Goal: Task Accomplishment & Management: Use online tool/utility

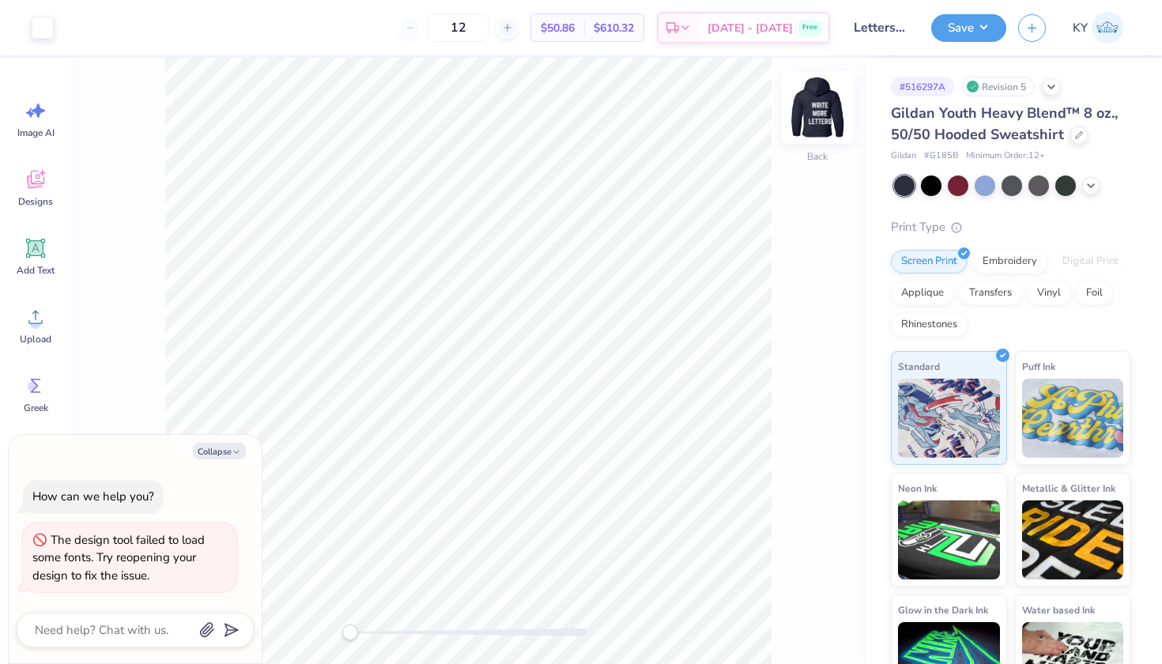
click at [823, 101] on img at bounding box center [817, 107] width 63 height 63
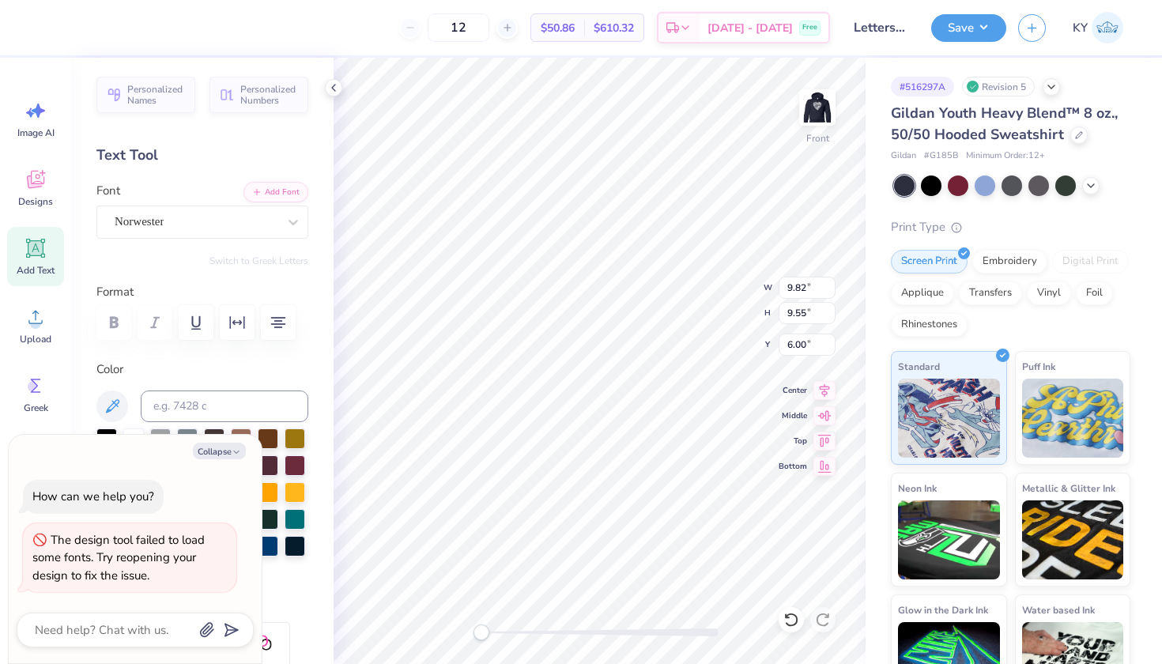
type textarea "x"
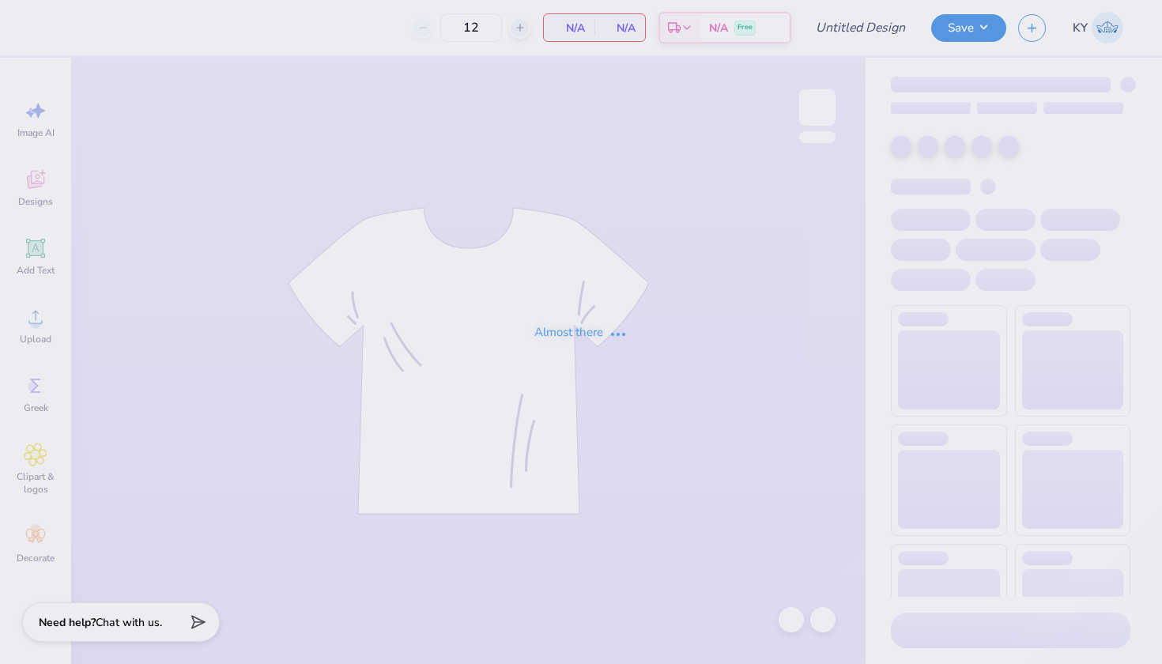
type input "Letters of Love Fall 2025 Sweatshirts"
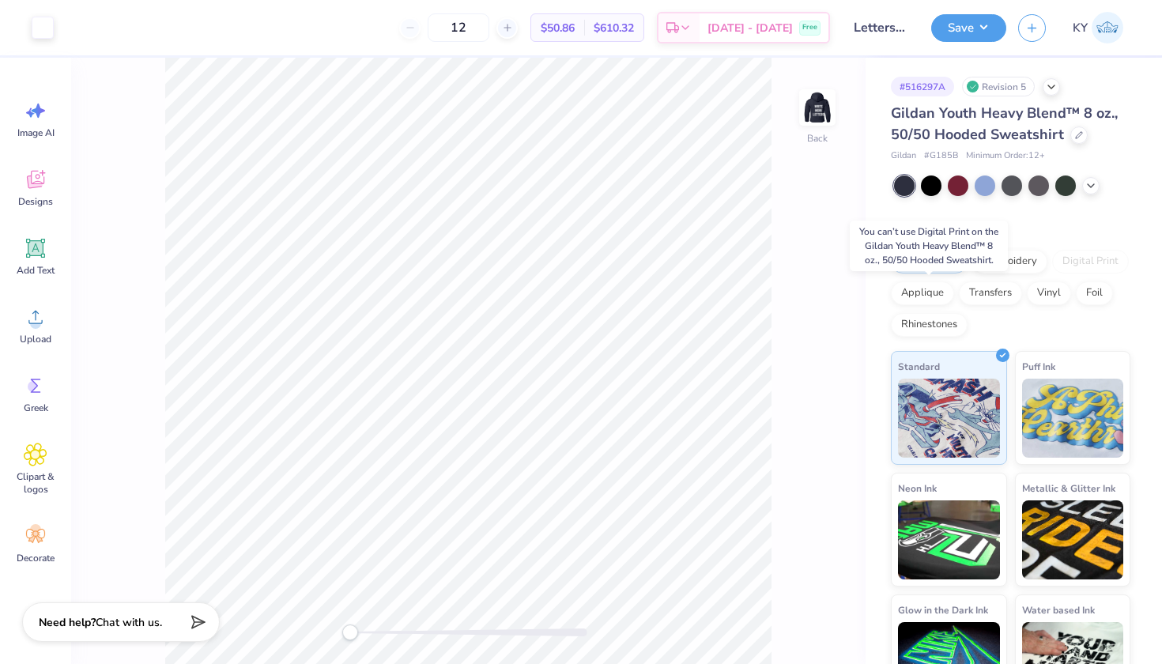
click at [1052, 274] on div "Digital Print" at bounding box center [1090, 262] width 77 height 24
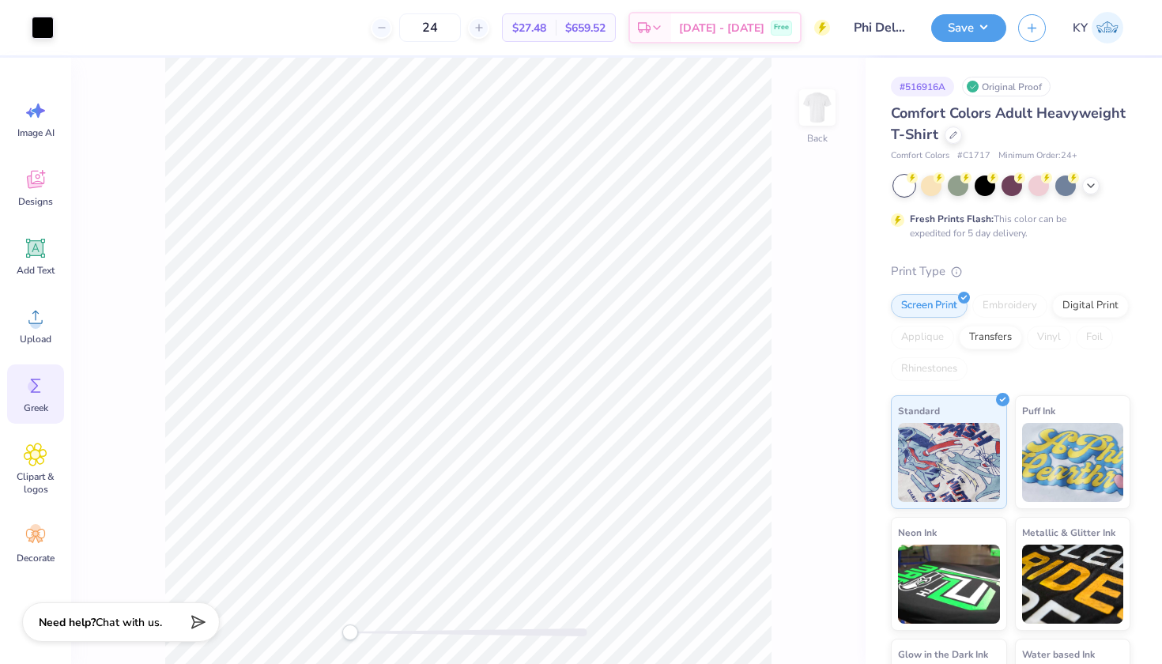
click at [41, 388] on icon at bounding box center [36, 386] width 24 height 24
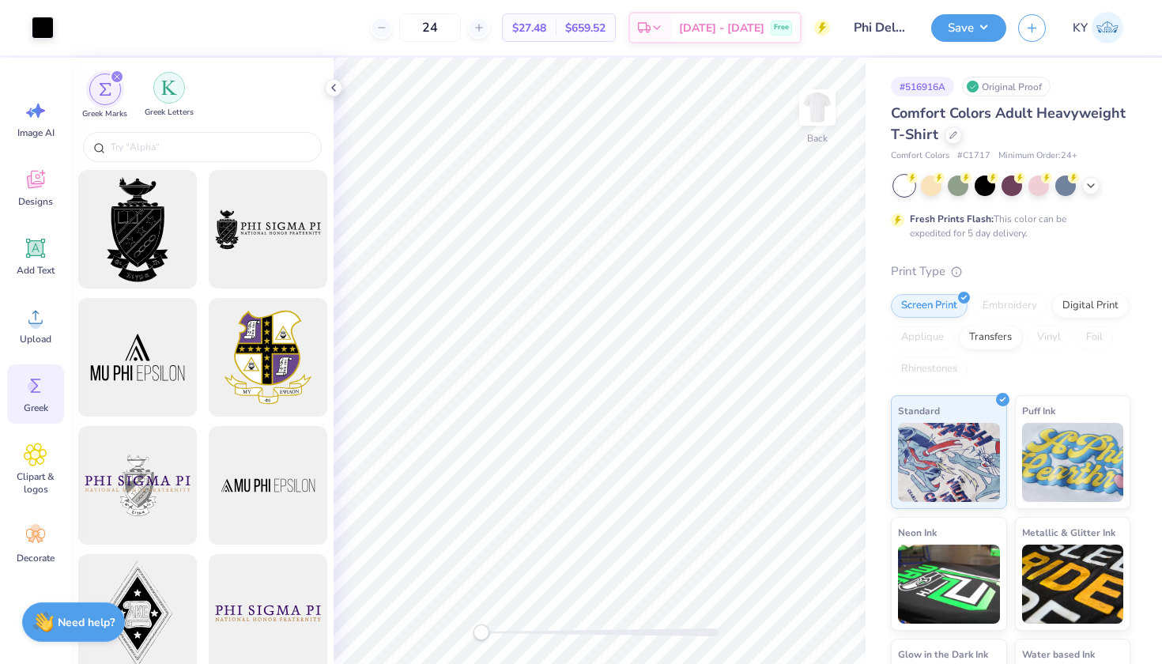
click at [168, 87] on img "filter for Greek Letters" at bounding box center [169, 88] width 16 height 16
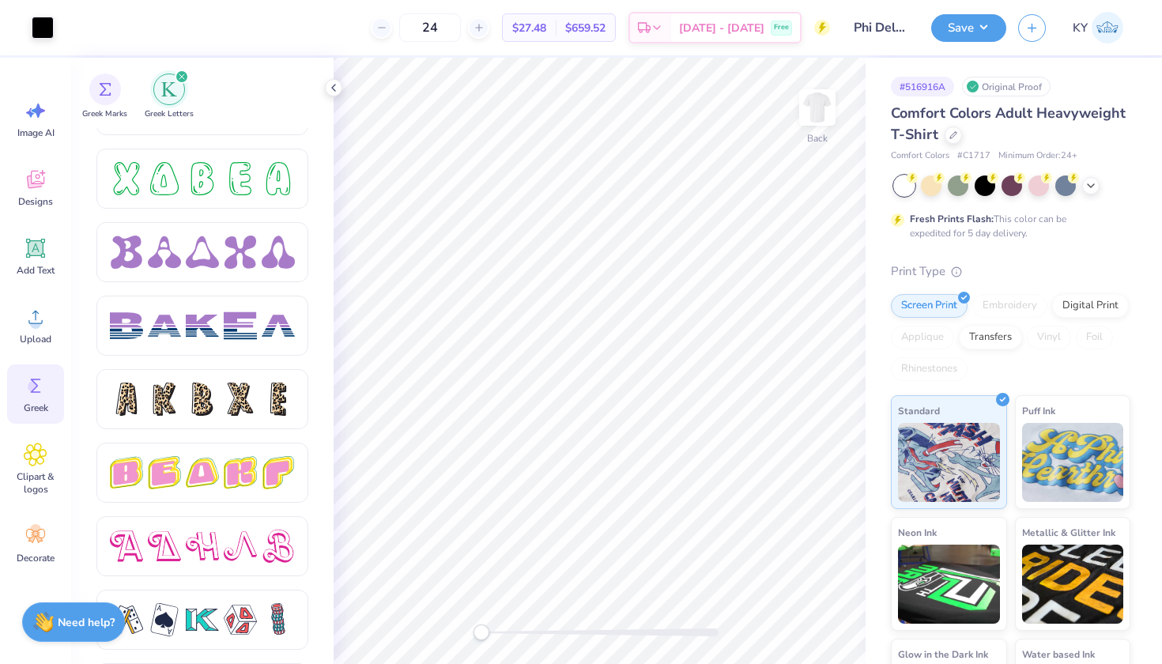
scroll to position [2559, 0]
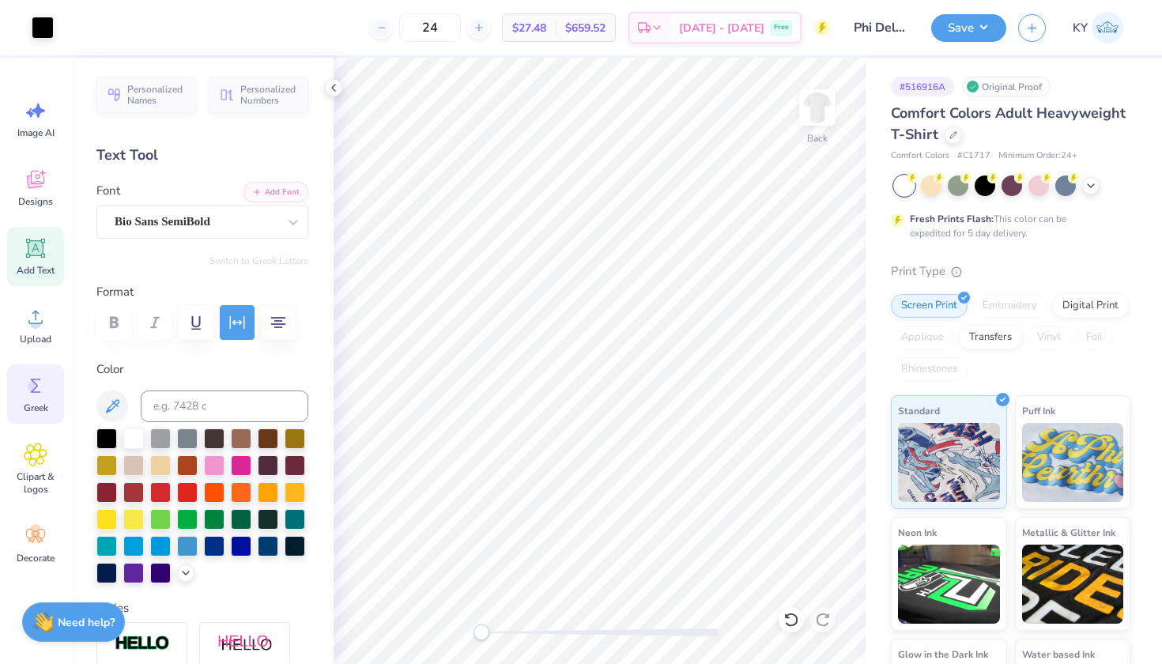
click at [30, 390] on circle at bounding box center [33, 386] width 11 height 11
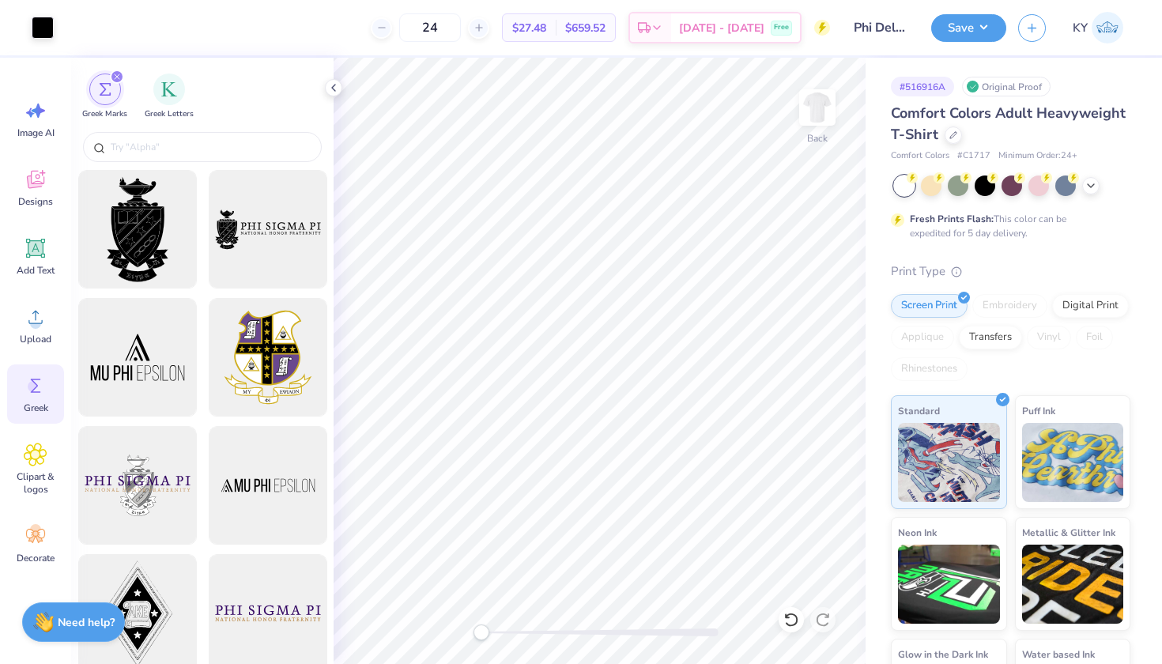
click at [144, 92] on div "Greek Marks Greek Letters" at bounding box center [202, 93] width 263 height 70
click at [166, 77] on div "filter for Greek Letters" at bounding box center [169, 88] width 32 height 32
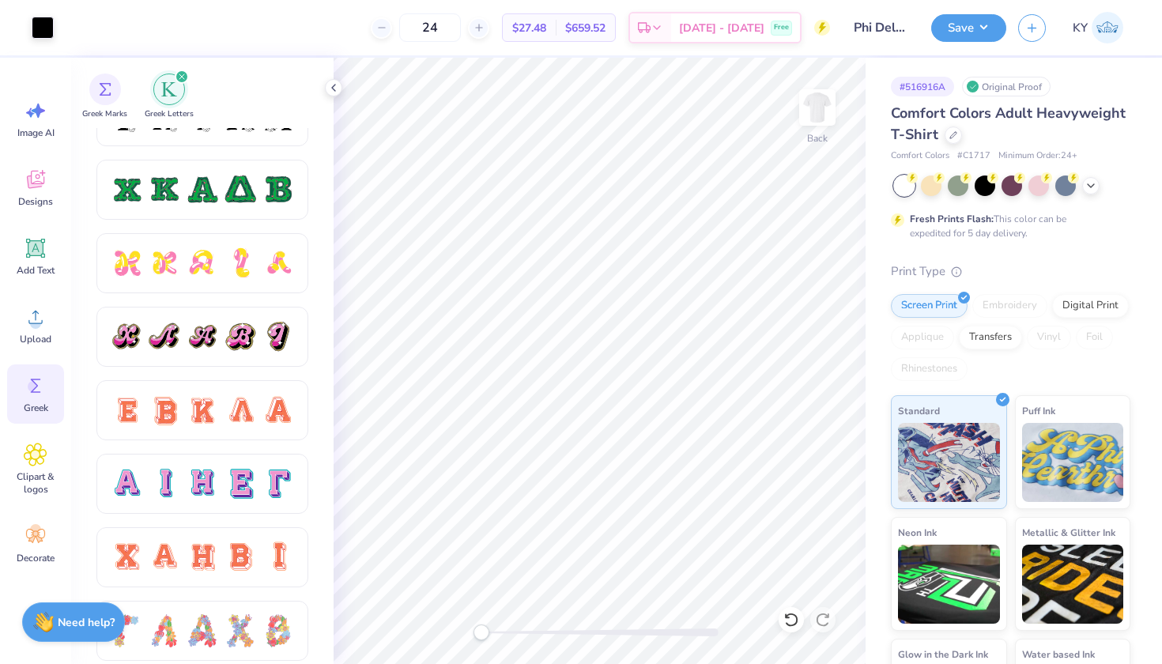
scroll to position [787, 0]
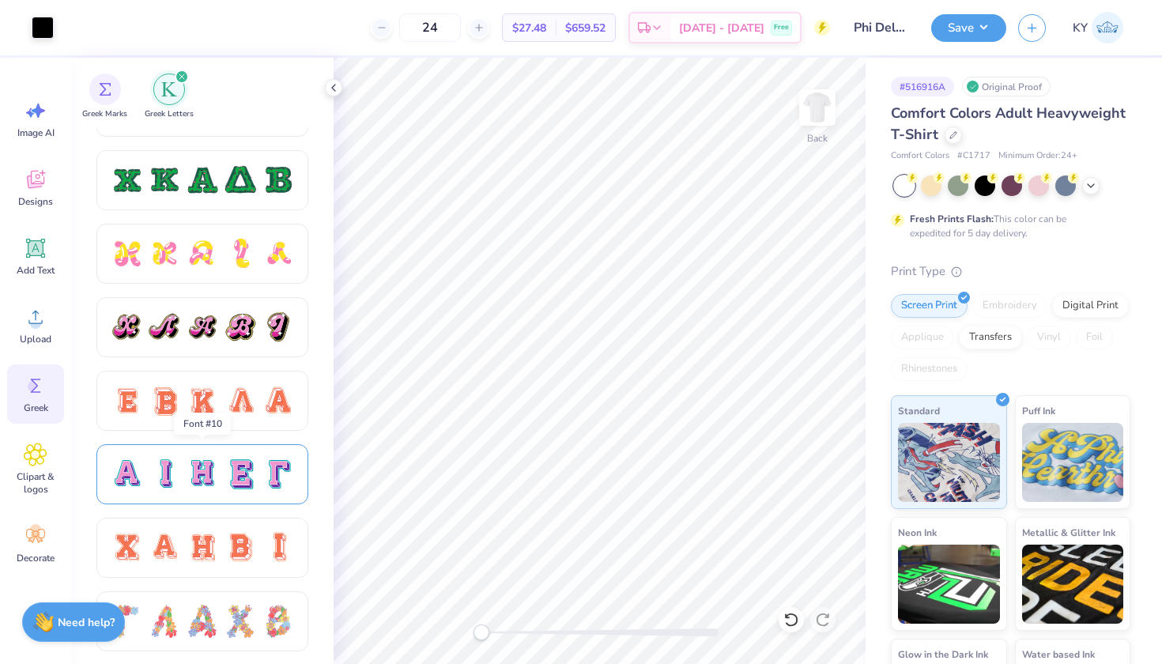
click at [274, 478] on div at bounding box center [278, 474] width 33 height 33
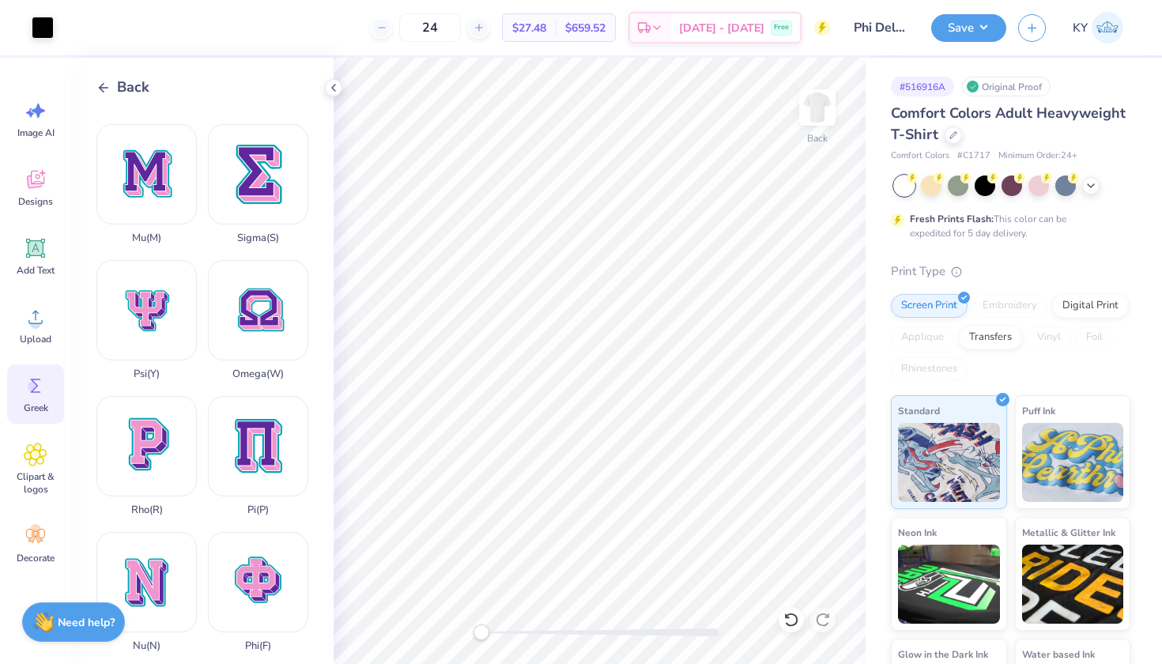
scroll to position [688, 0]
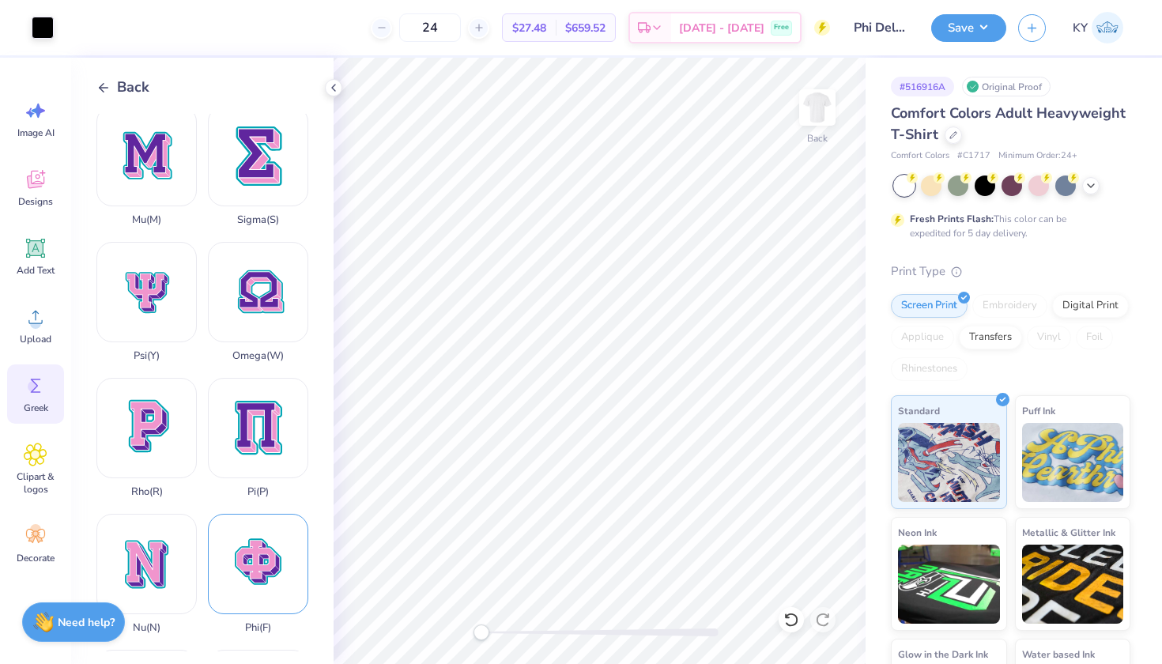
click at [274, 514] on div "Phi ( F )" at bounding box center [258, 574] width 100 height 120
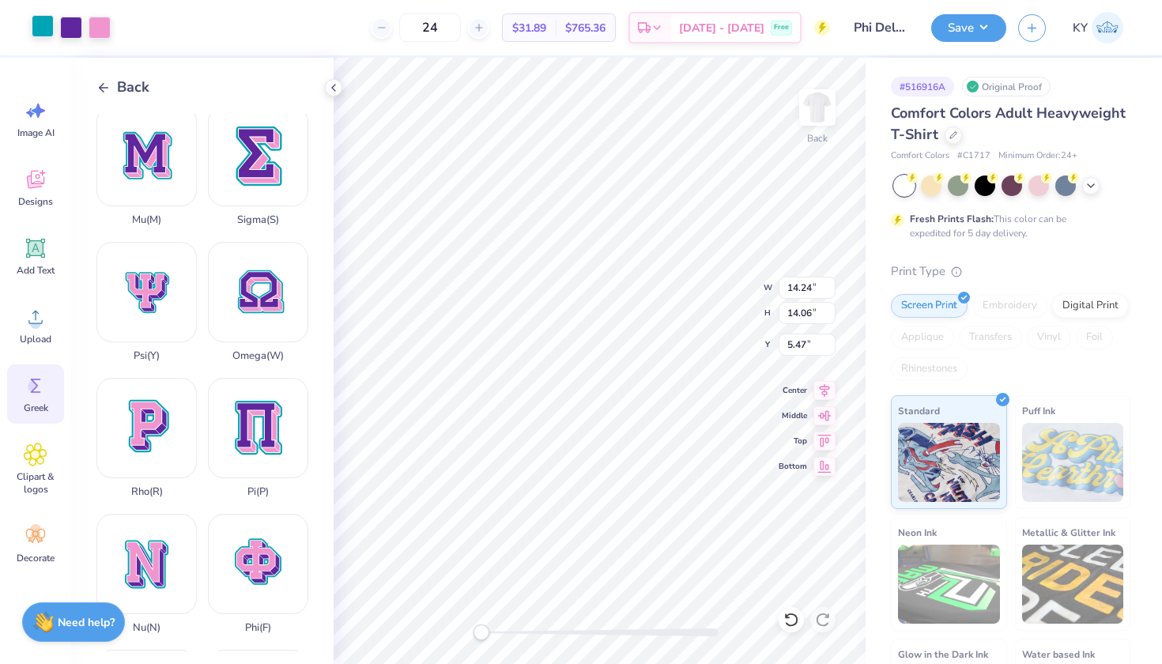
click at [47, 28] on div at bounding box center [43, 26] width 22 height 22
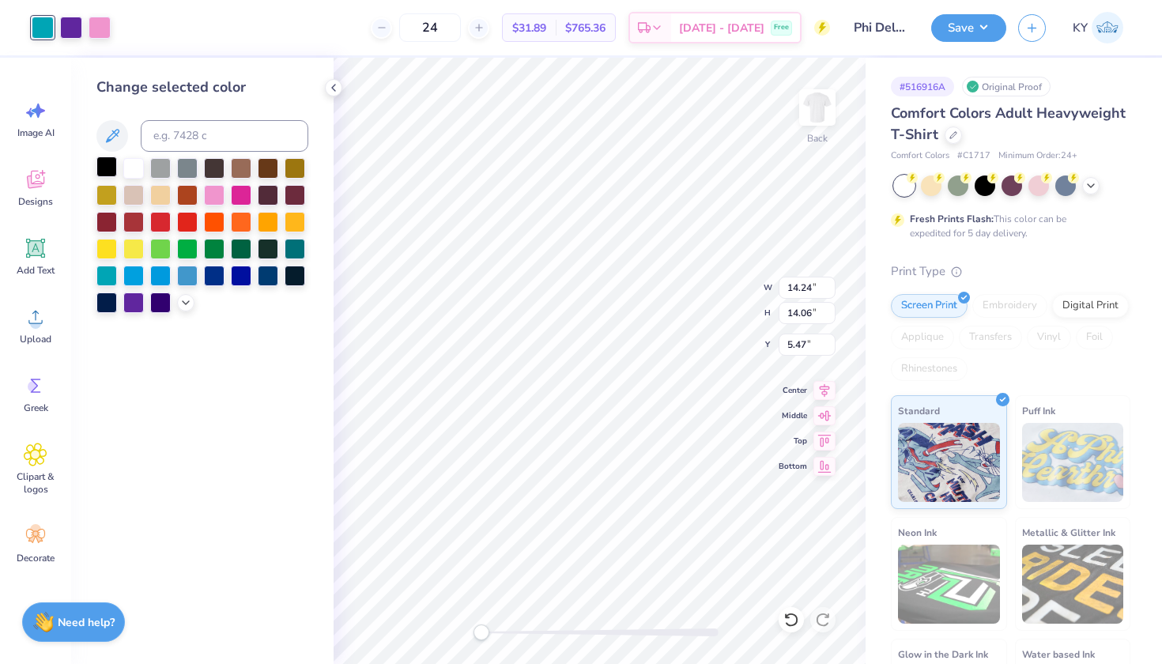
click at [106, 161] on div at bounding box center [106, 167] width 21 height 21
click at [66, 29] on div at bounding box center [71, 26] width 22 height 22
click at [101, 168] on div at bounding box center [106, 167] width 21 height 21
click at [78, 27] on div at bounding box center [71, 26] width 22 height 22
click at [108, 169] on div at bounding box center [106, 167] width 21 height 21
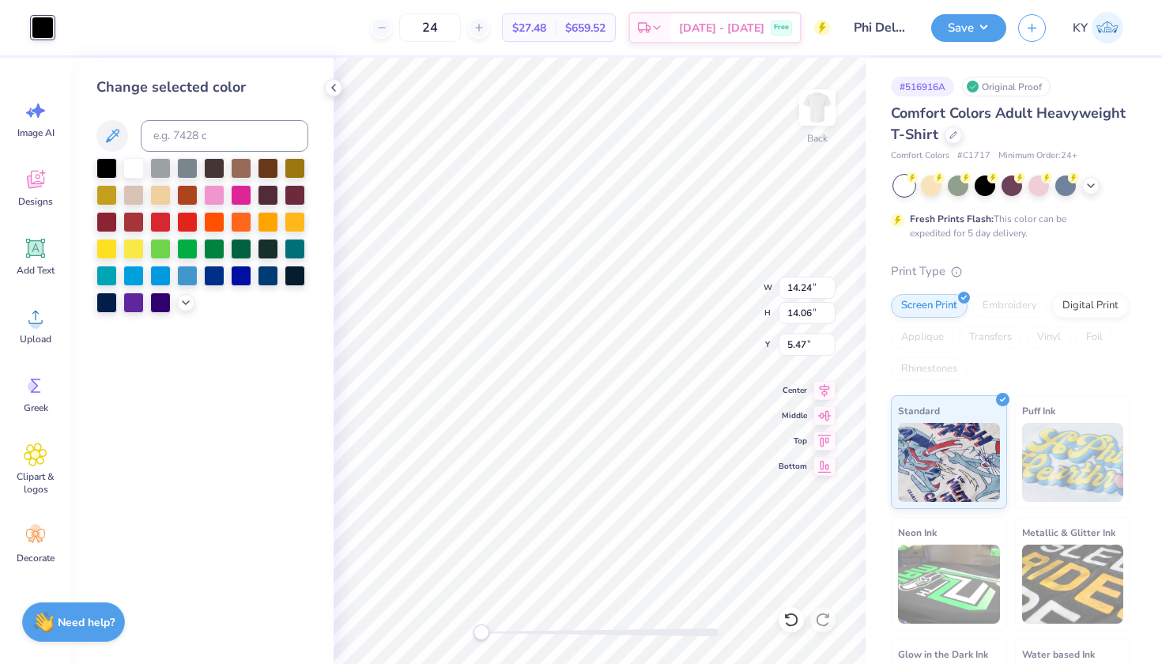
type input "1.87"
type input "1.85"
type input "1.05"
type input "1.04"
type input "4.12"
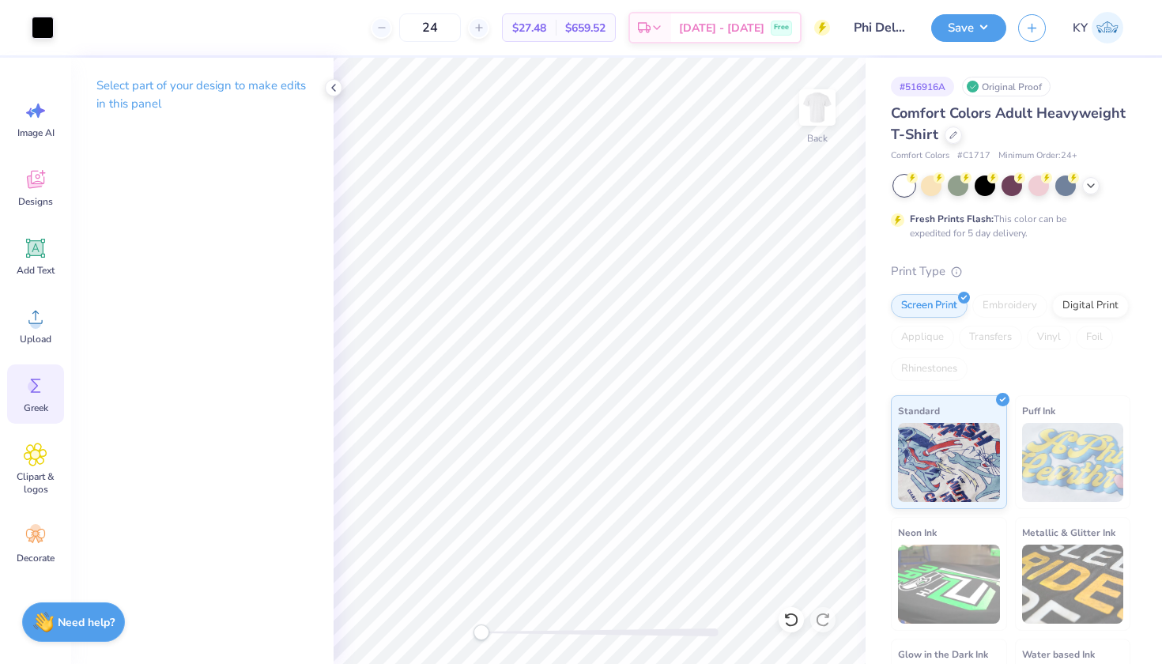
click at [43, 402] on span "Greek" at bounding box center [36, 408] width 25 height 13
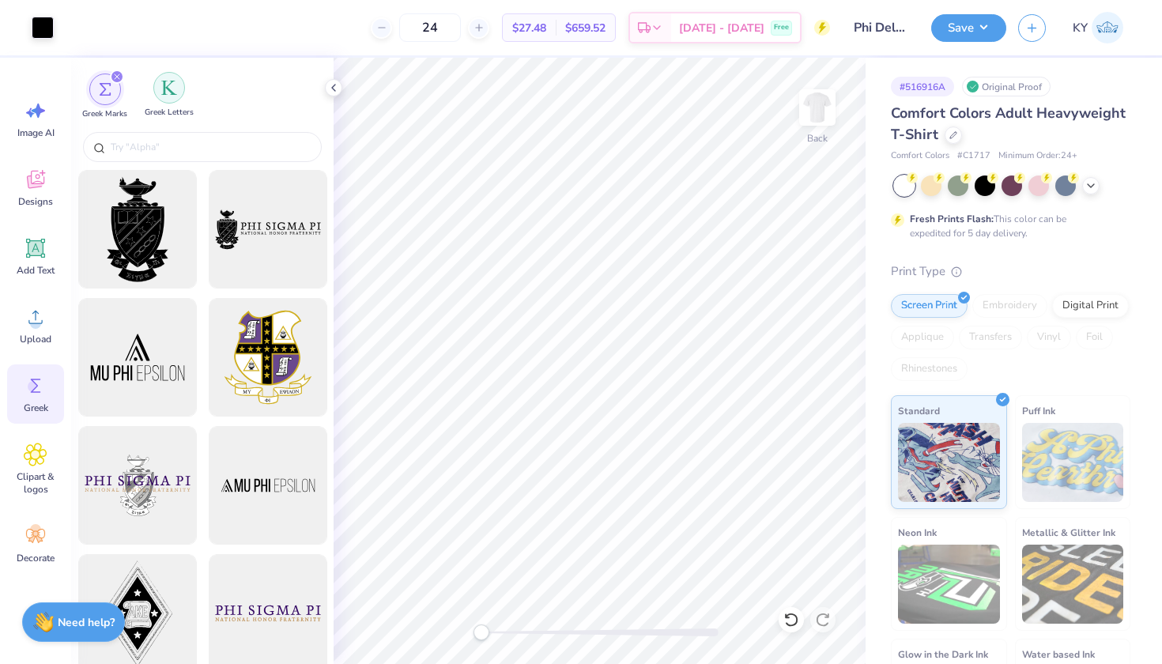
click at [176, 99] on div "filter for Greek Letters" at bounding box center [169, 88] width 32 height 32
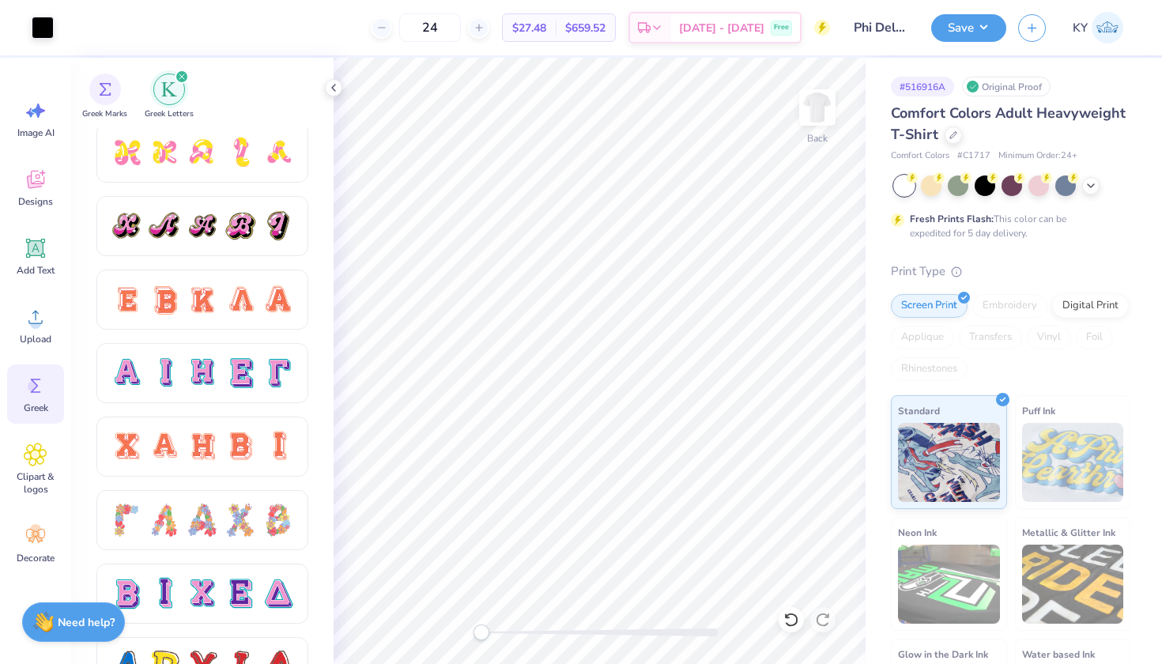
scroll to position [901, 0]
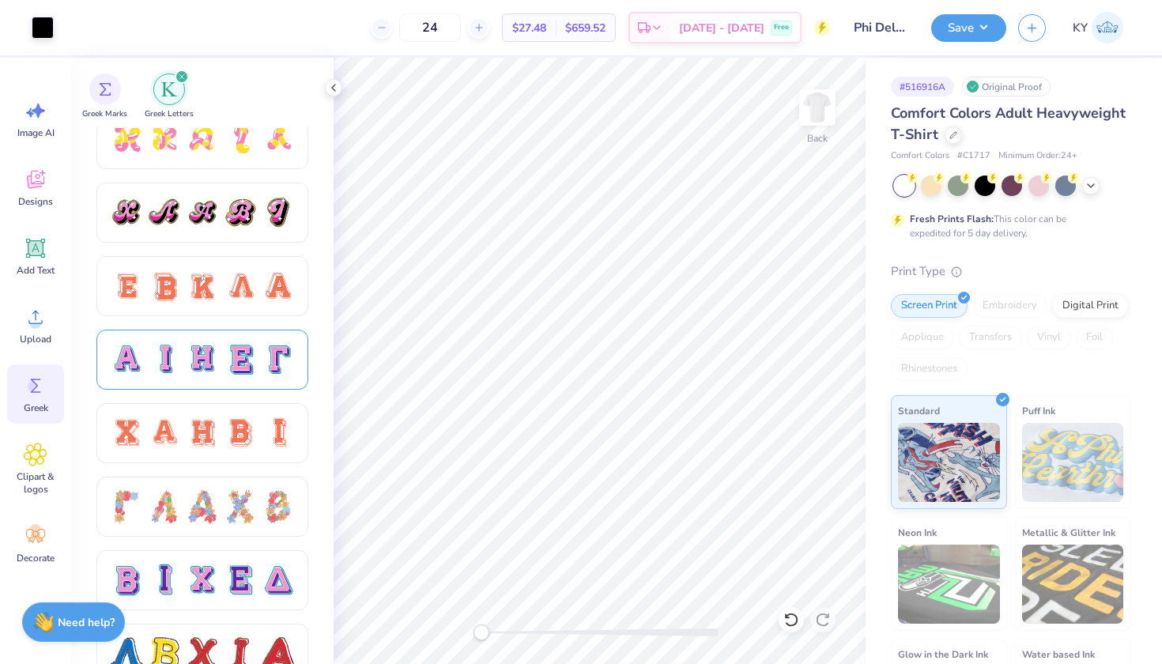
click at [259, 364] on div at bounding box center [202, 359] width 185 height 33
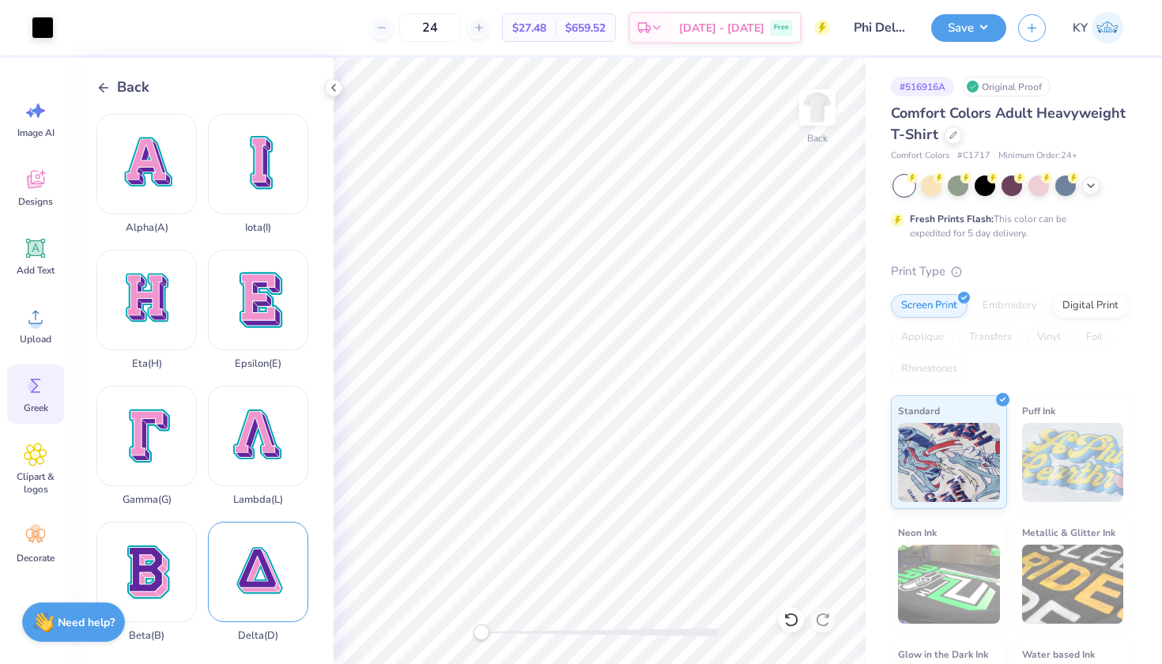
click at [259, 584] on div "Delta ( D )" at bounding box center [258, 582] width 100 height 120
click at [38, 29] on div at bounding box center [43, 26] width 22 height 22
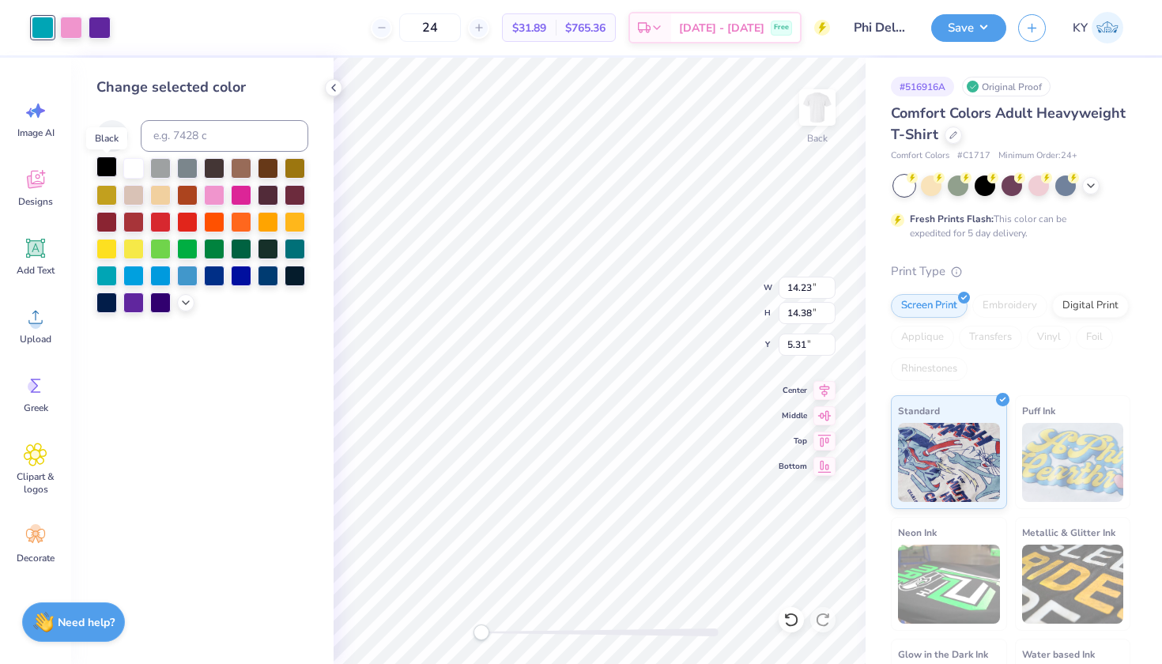
click at [106, 170] on div at bounding box center [106, 167] width 21 height 21
click at [74, 23] on div at bounding box center [71, 26] width 22 height 22
click at [112, 175] on div at bounding box center [106, 167] width 21 height 21
click at [72, 24] on div at bounding box center [71, 26] width 22 height 22
click at [104, 172] on div at bounding box center [106, 167] width 21 height 21
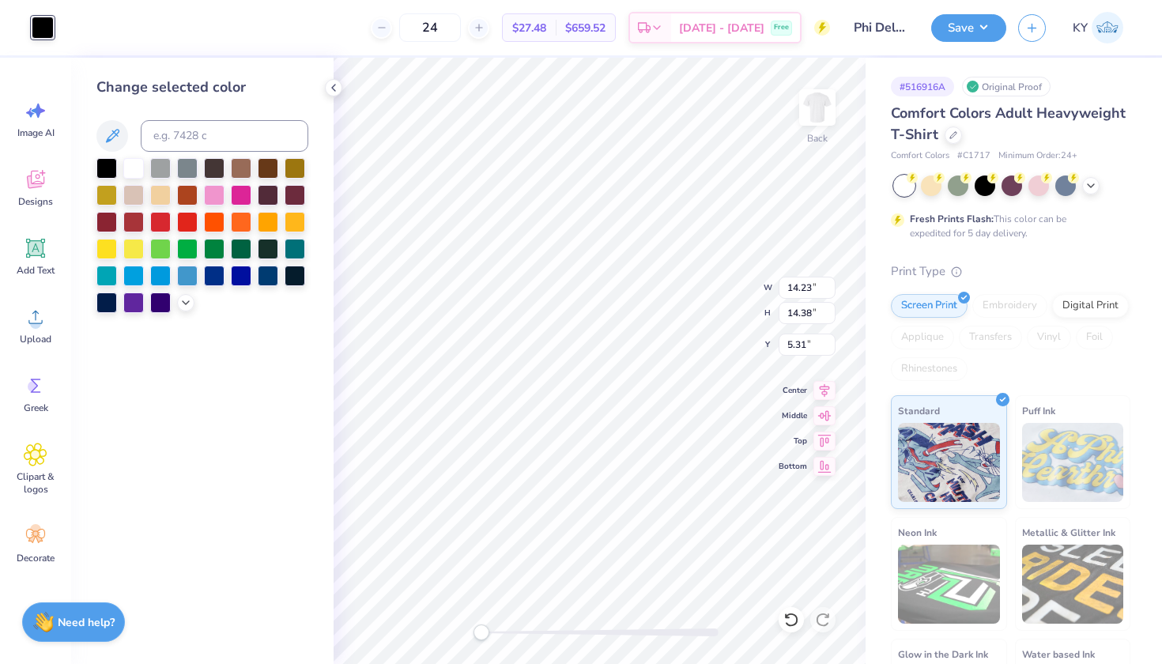
type input "4.59"
type input "4.64"
type input "2.01"
type input "2.03"
type input "1.67"
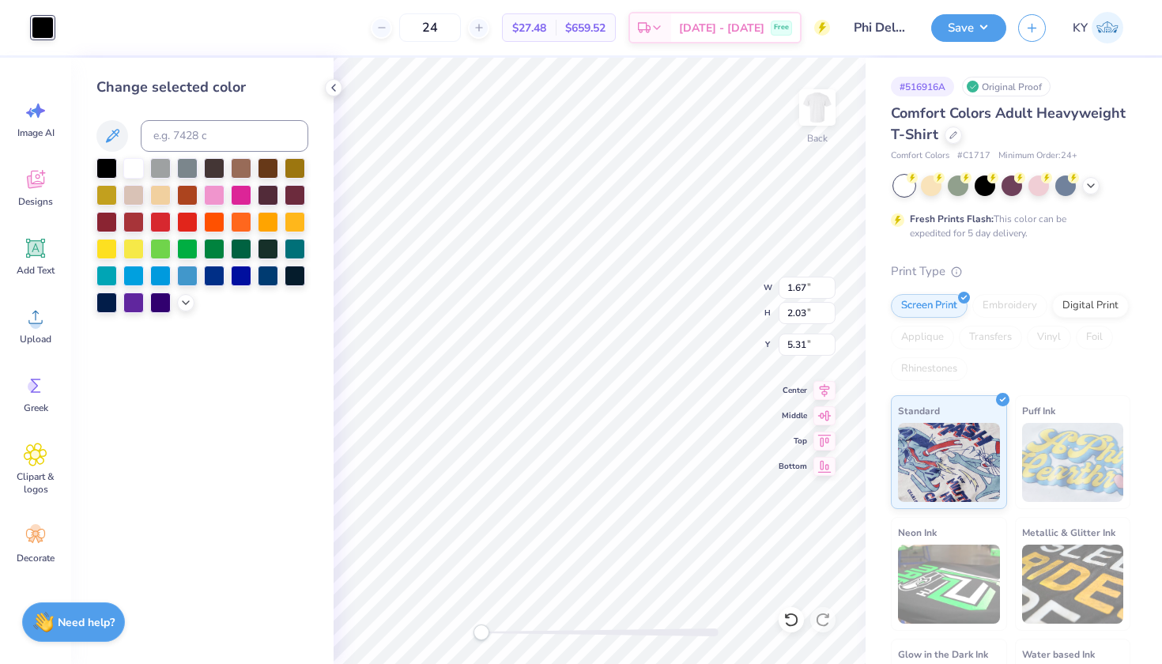
type input "1.69"
type input "0.95"
type input "0.96"
type input "4.12"
click at [701, 273] on div "Back W 0.95 0.95 " H 0.96 0.96 " Y 4.12 4.12 " Center Middle Top Bottom" at bounding box center [600, 361] width 532 height 606
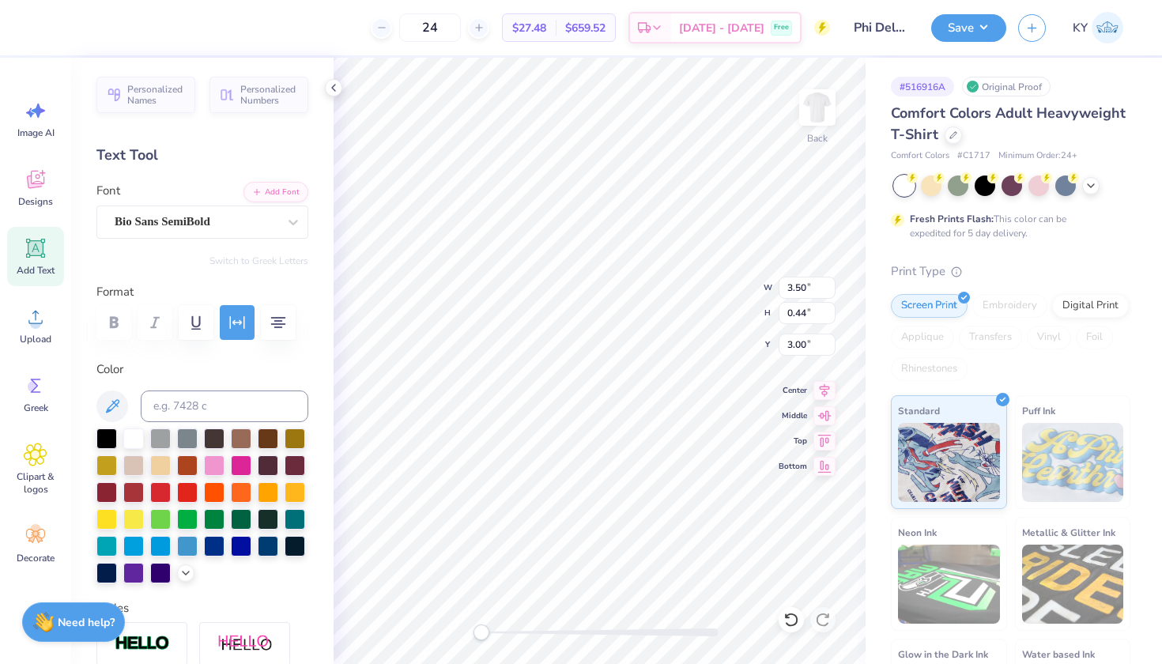
type input "1.05"
type input "1.04"
type input "4.12"
click at [806, 316] on input "1.04" at bounding box center [807, 313] width 57 height 22
type input "1"
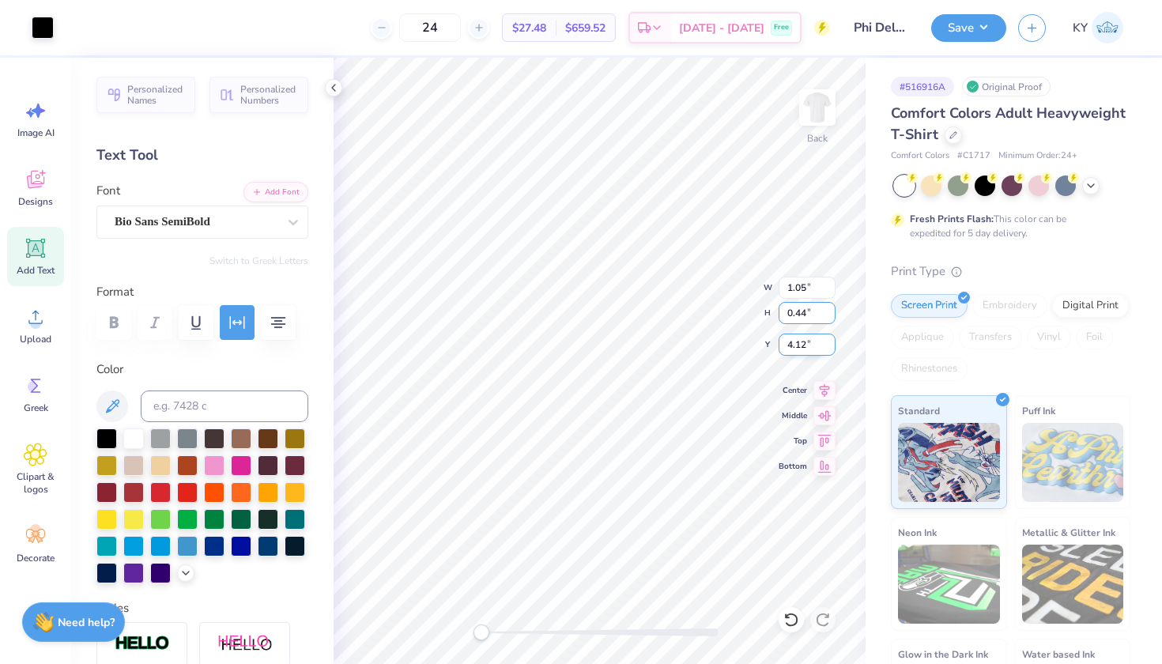
type input "0.44"
click at [806, 315] on input "1.04" at bounding box center [807, 313] width 57 height 22
type input "1"
type input "0.44"
type input "0.45"
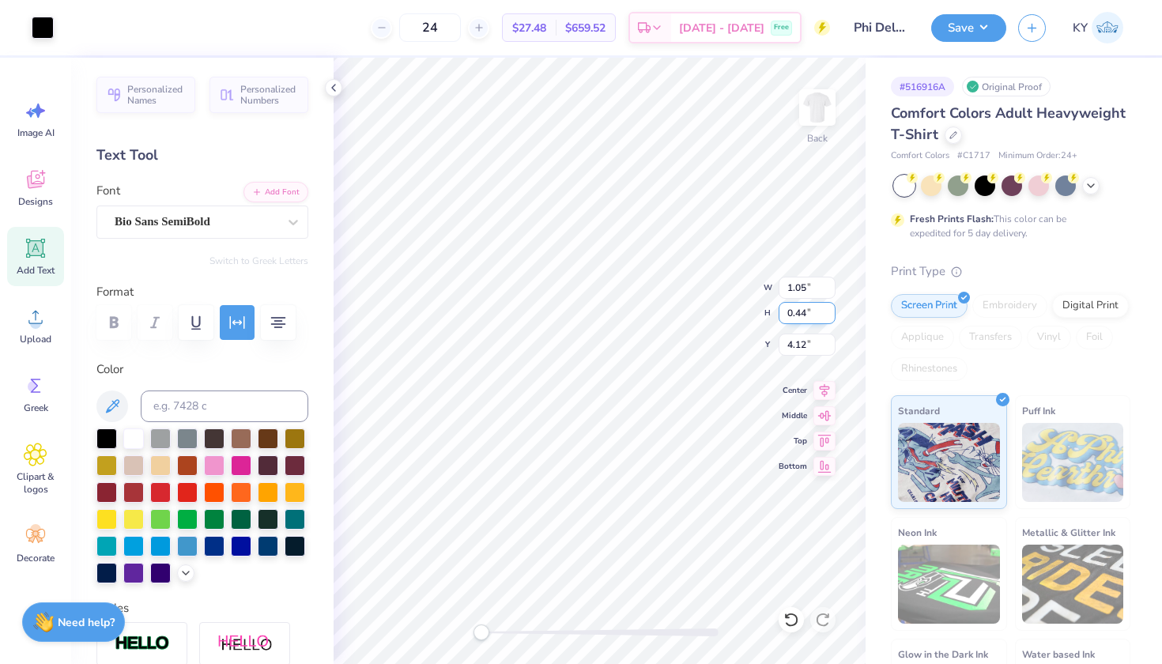
type input "4.42"
click at [784, 618] on icon at bounding box center [792, 620] width 16 height 16
type input "1.05"
type input "1.04"
type input "4.12"
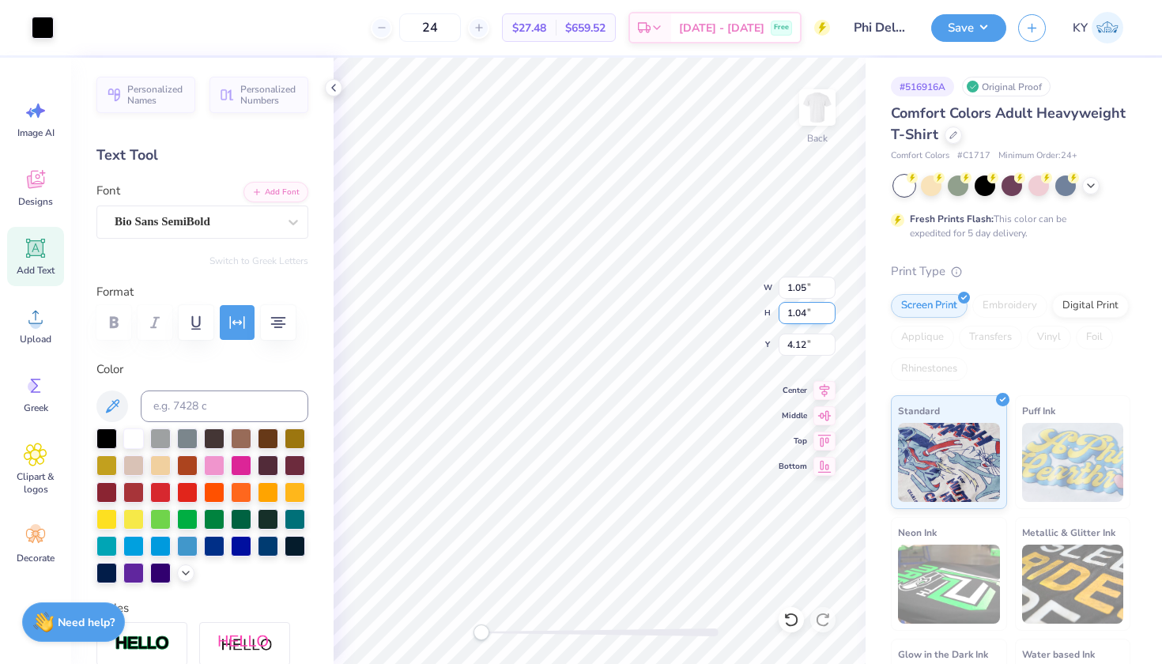
click at [805, 314] on input "1.04" at bounding box center [807, 313] width 57 height 22
type input "1.00"
type input "1.01"
type input "4.14"
type input "0.95"
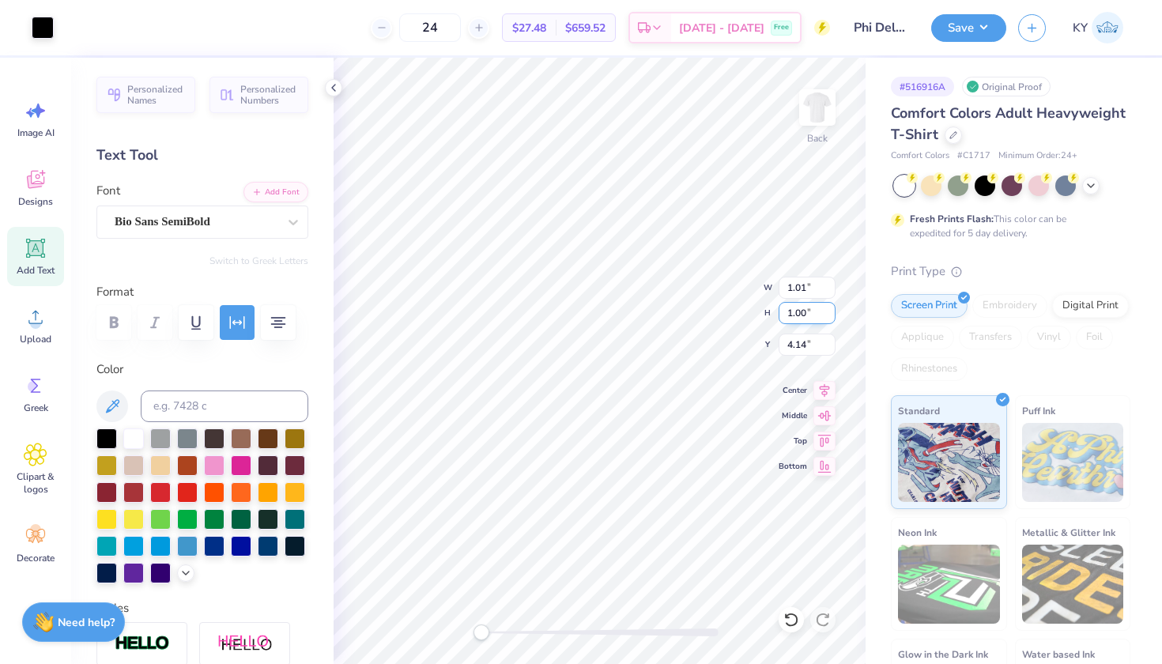
type input "0.96"
type input "4.12"
click at [805, 317] on input "0.96" at bounding box center [807, 313] width 57 height 22
type input "0"
type input "1.00"
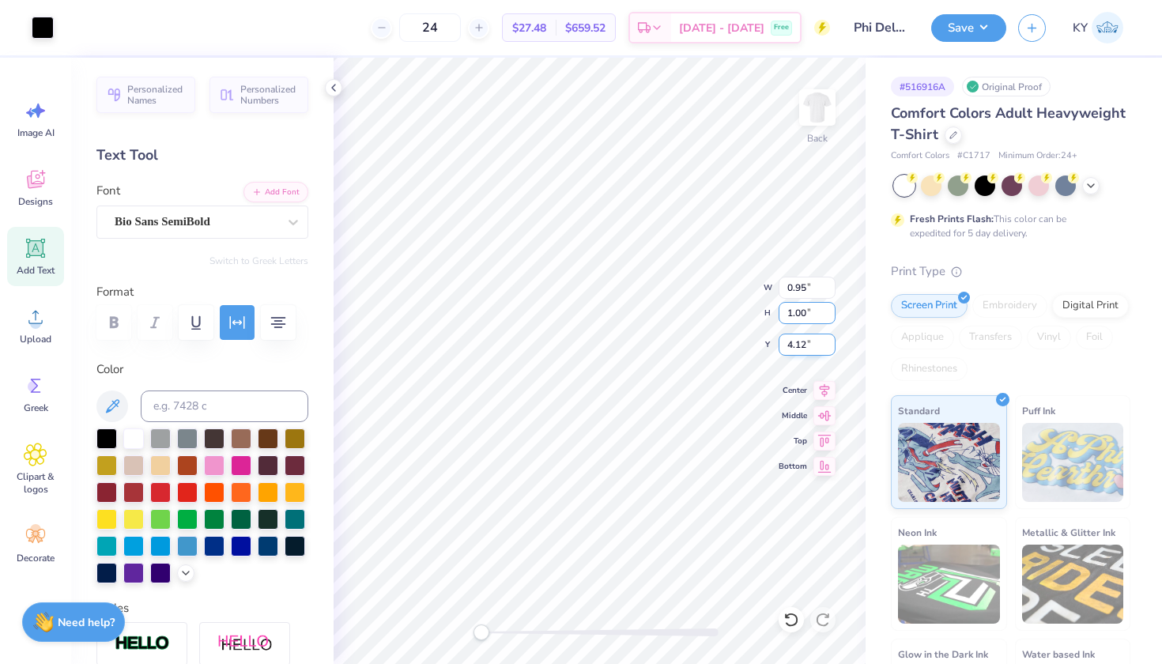
type input "0.99"
type input "4.10"
type input "1.01"
type input "4.14"
type input "0.99"
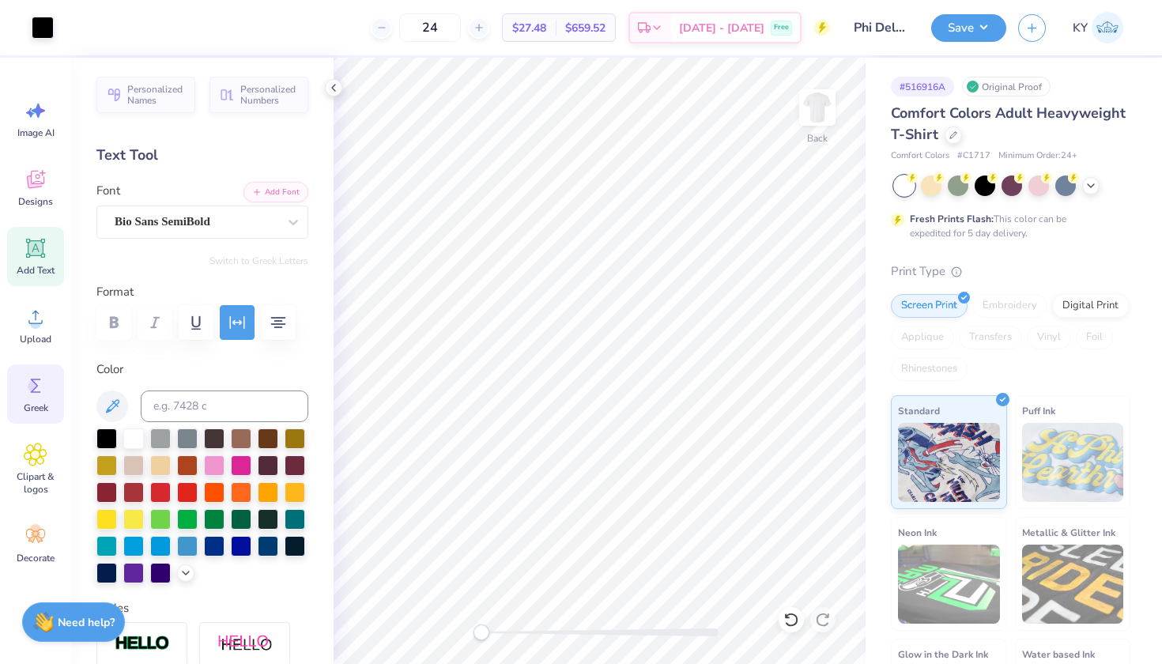
click at [38, 393] on icon at bounding box center [36, 386] width 24 height 24
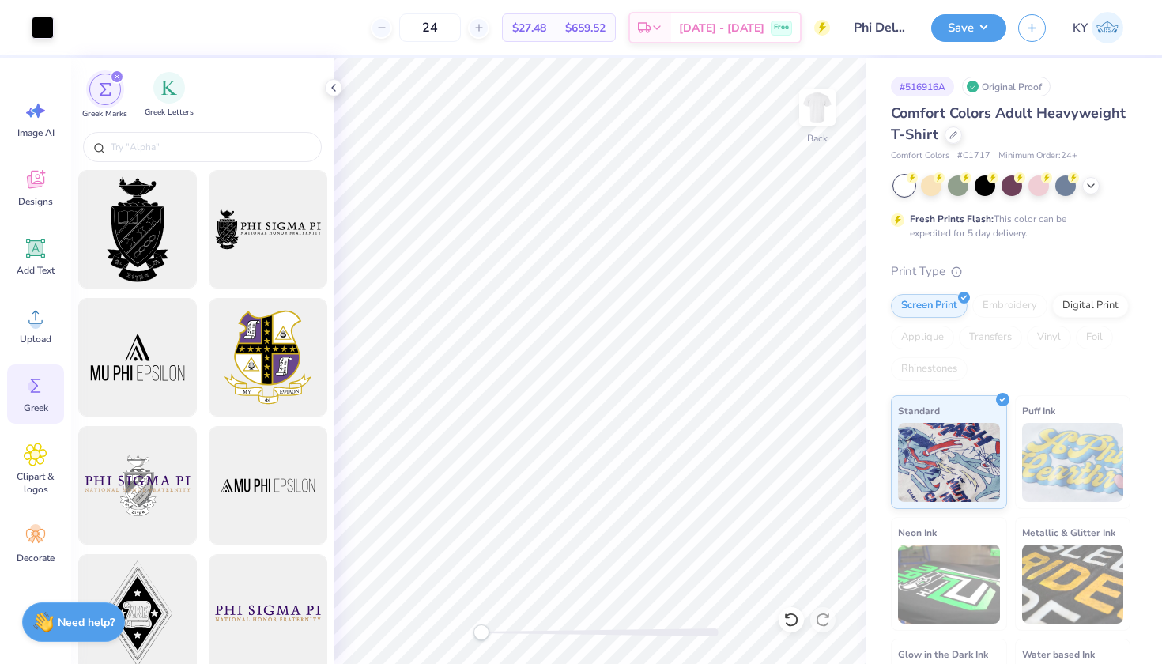
click at [156, 101] on div "Greek Letters" at bounding box center [169, 95] width 49 height 47
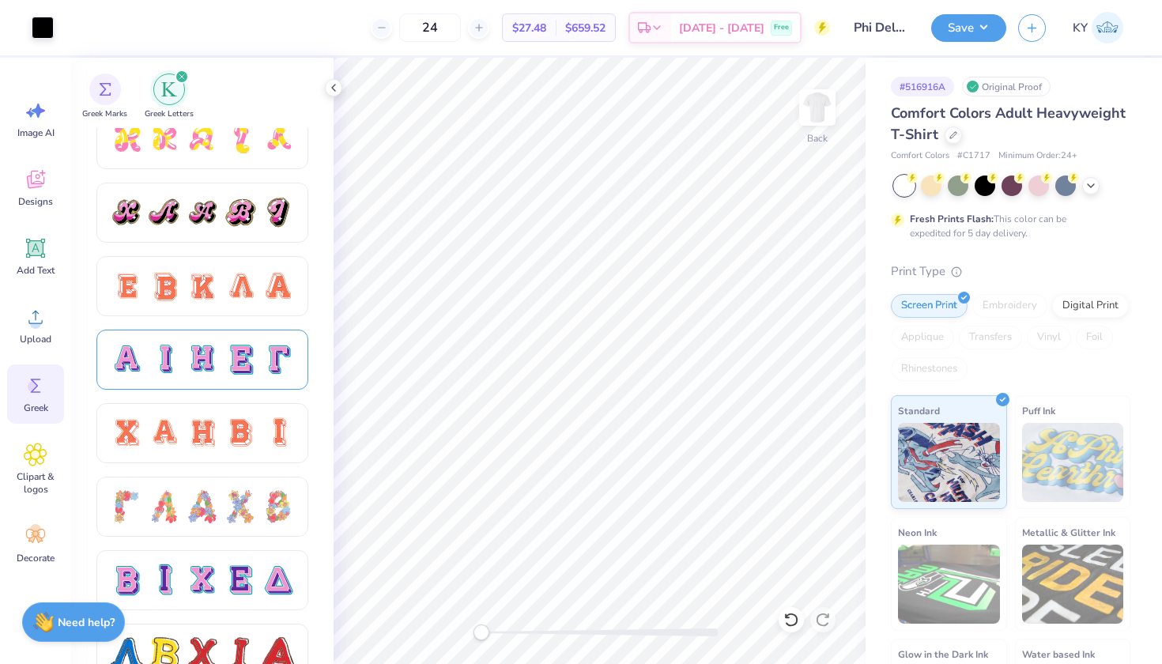
click at [244, 355] on div at bounding box center [240, 359] width 33 height 33
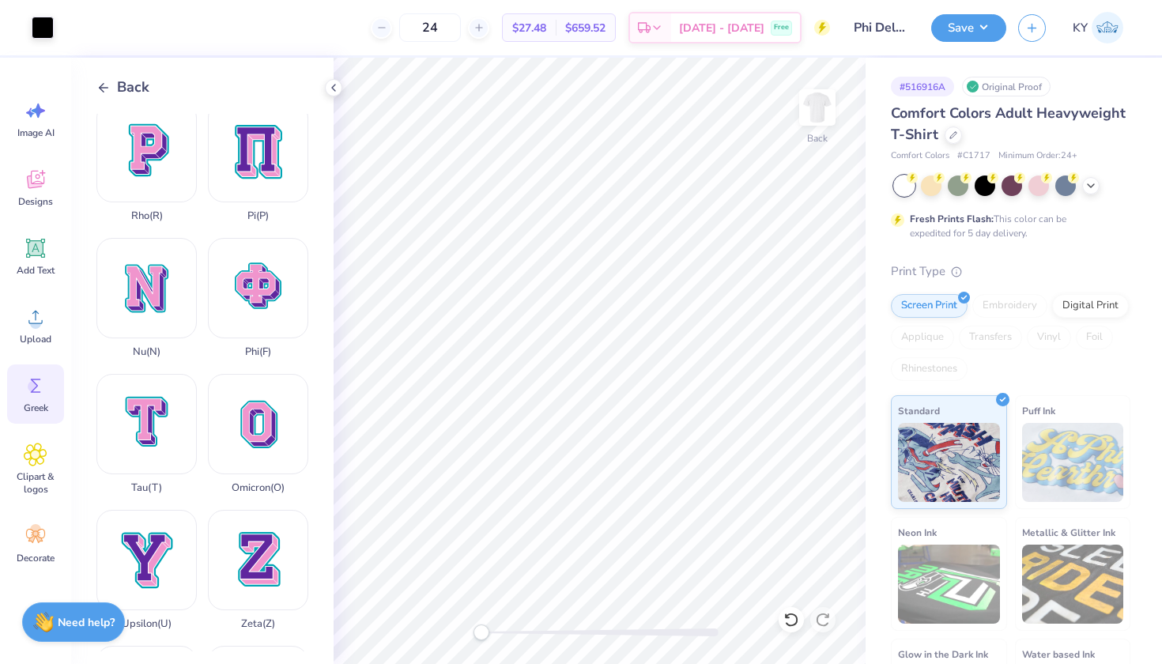
scroll to position [1026, 0]
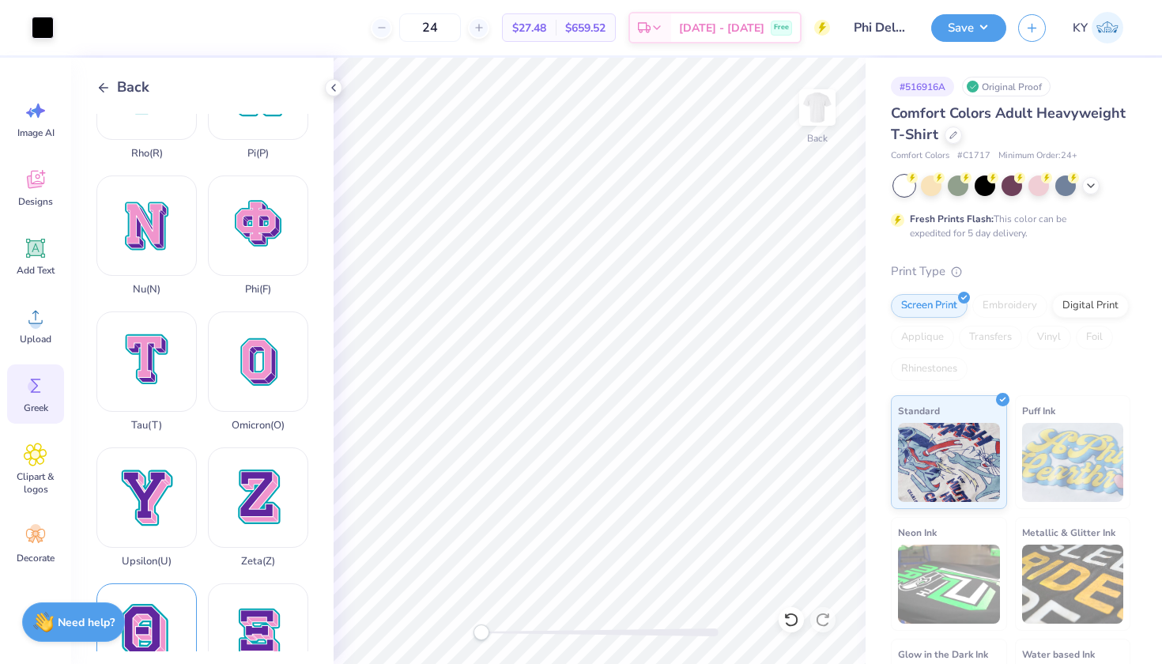
click at [139, 584] on div "Theta ( Q )" at bounding box center [146, 644] width 100 height 120
click at [41, 21] on div at bounding box center [43, 26] width 22 height 22
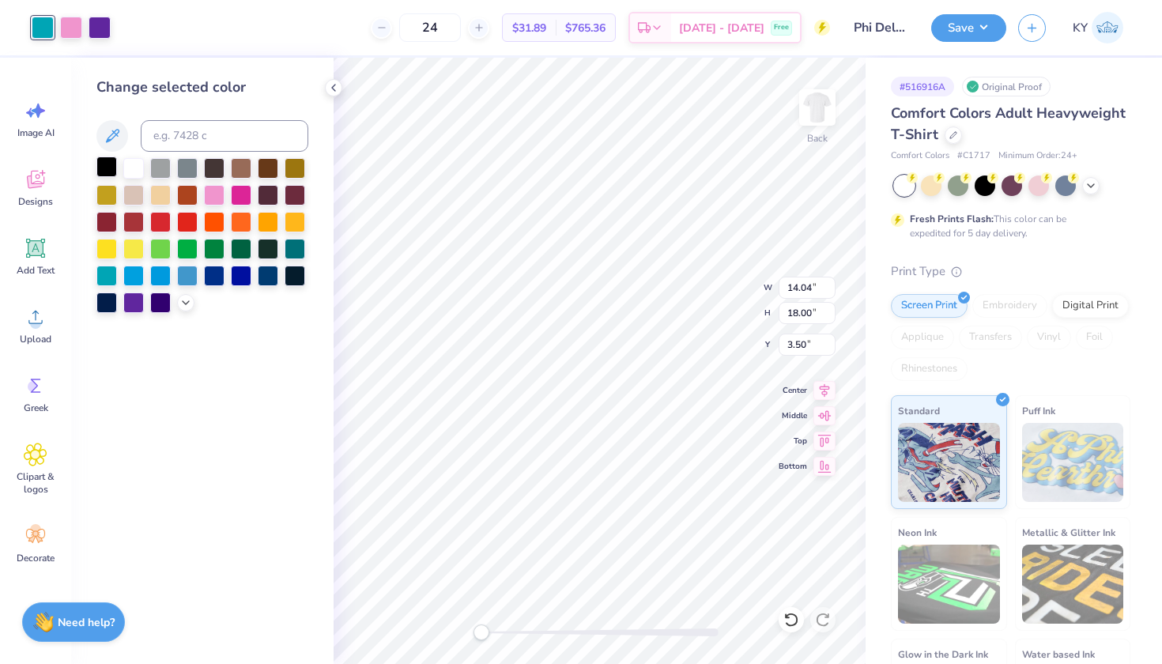
click at [102, 167] on div at bounding box center [106, 167] width 21 height 21
click at [74, 28] on div at bounding box center [71, 26] width 22 height 22
click at [114, 176] on div at bounding box center [106, 167] width 21 height 21
click at [68, 27] on div at bounding box center [71, 26] width 22 height 22
click at [107, 175] on div at bounding box center [106, 167] width 21 height 21
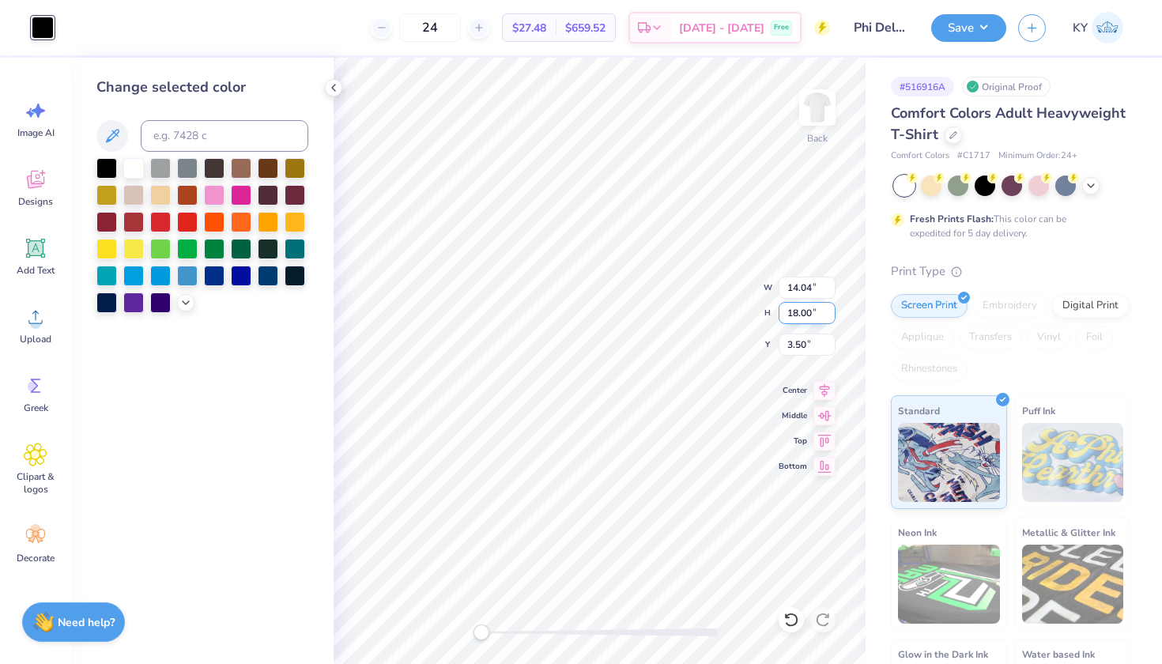
click at [816, 312] on input "18.00" at bounding box center [807, 313] width 57 height 22
type input "1.00"
type input "0.78"
type input "12.00"
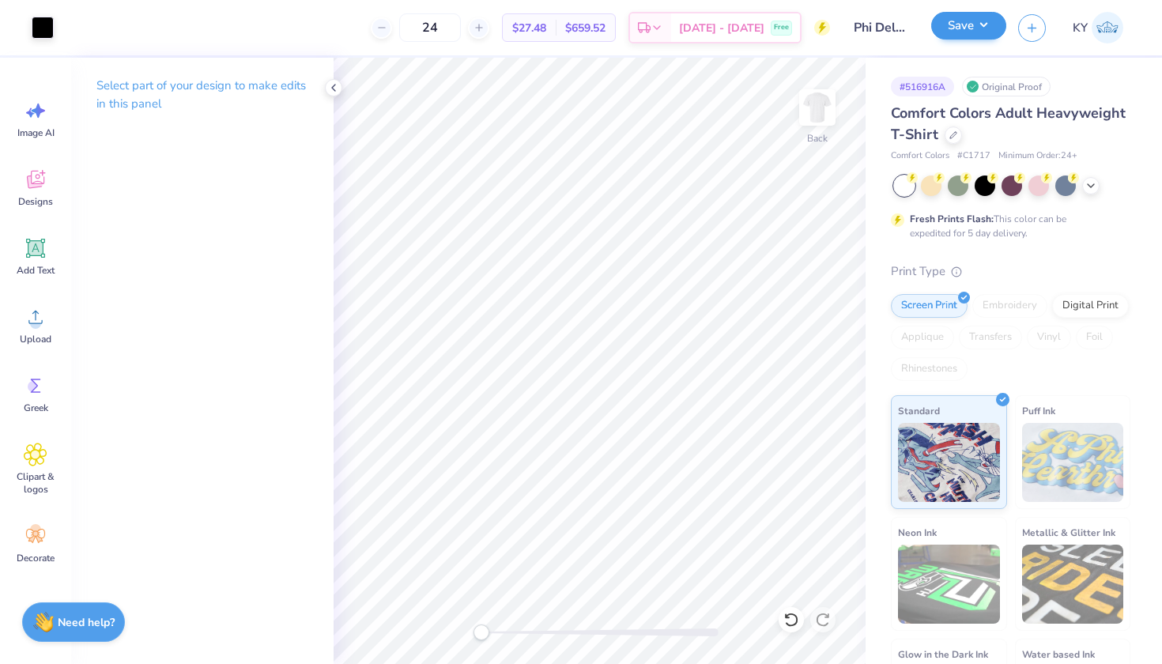
click at [954, 32] on button "Save" at bounding box center [968, 26] width 75 height 28
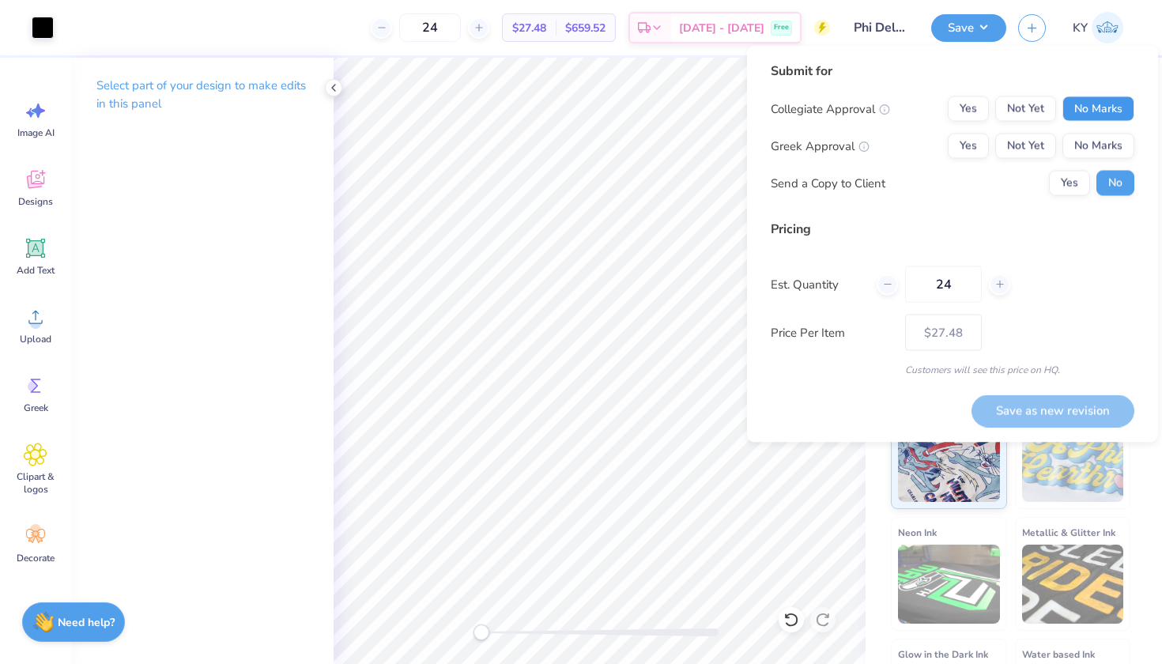
click at [1101, 116] on button "No Marks" at bounding box center [1099, 108] width 72 height 25
click at [979, 145] on button "Yes" at bounding box center [968, 146] width 41 height 25
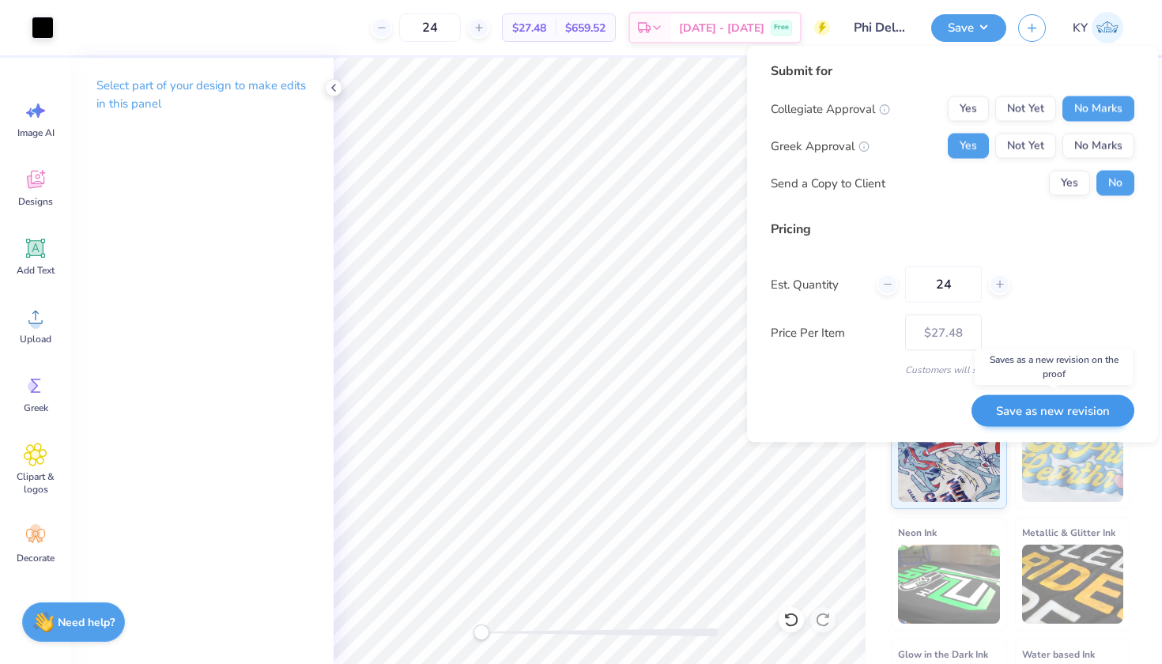
click at [1008, 410] on button "Save as new revision" at bounding box center [1053, 411] width 163 height 32
type input "$27.48"
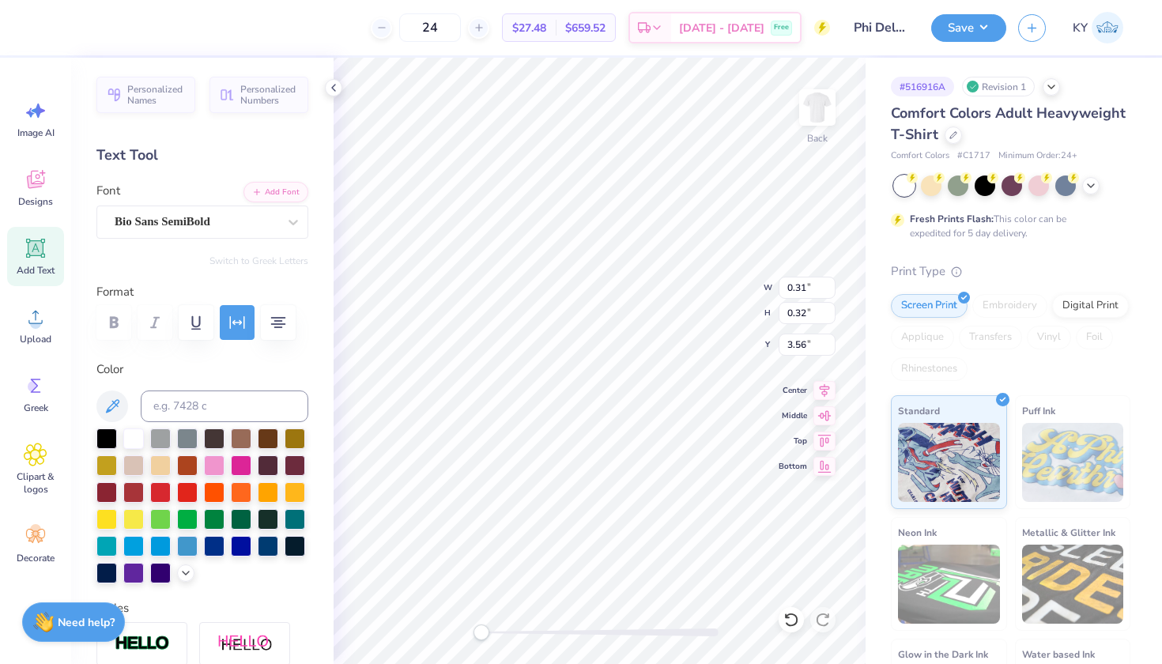
type input "3.50"
type input "0.44"
type input "3.00"
click at [791, 620] on icon at bounding box center [792, 620] width 16 height 16
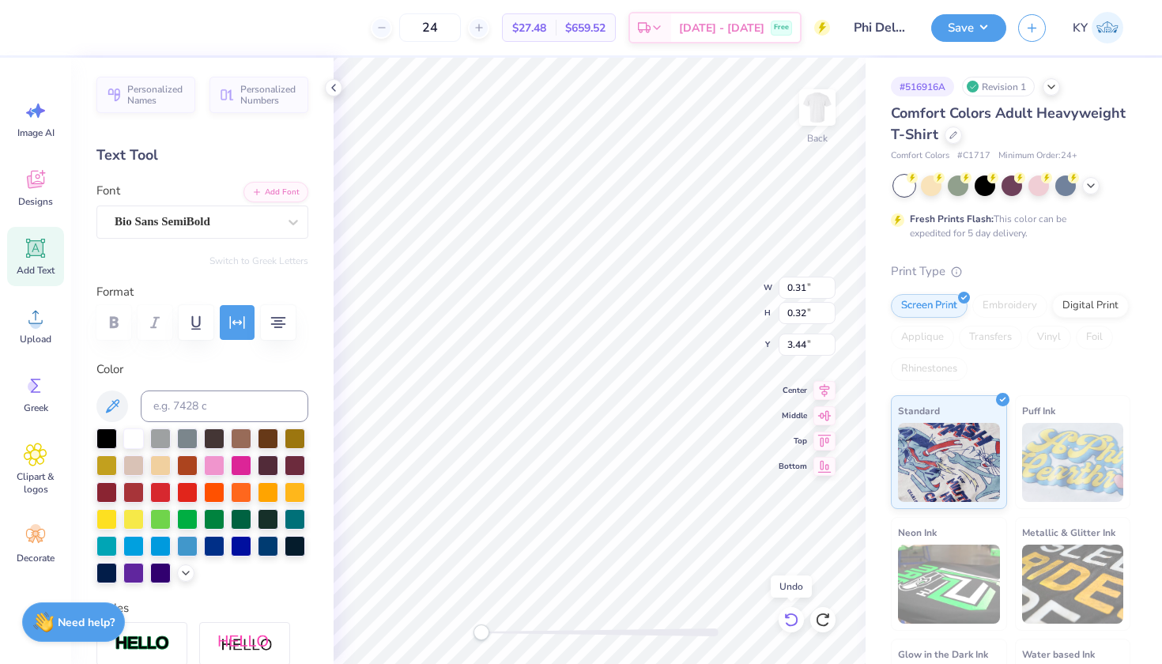
click at [791, 622] on icon at bounding box center [792, 620] width 16 height 16
type input "3.56"
click at [791, 622] on icon at bounding box center [792, 620] width 16 height 16
click at [824, 621] on icon at bounding box center [823, 620] width 16 height 16
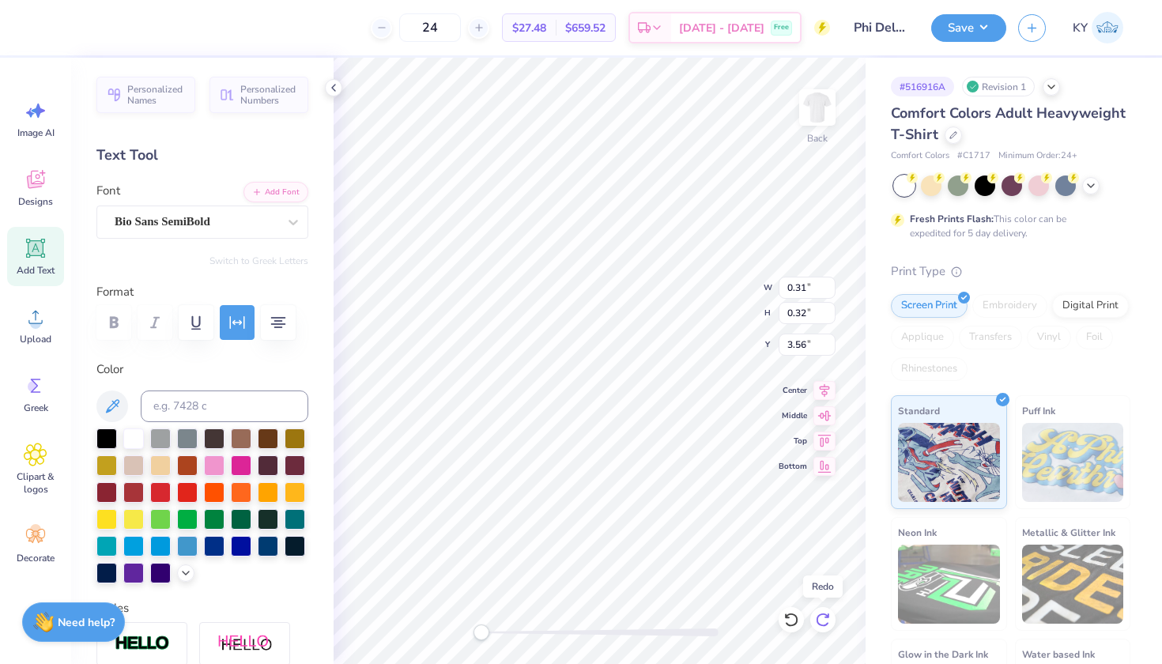
click at [824, 621] on icon at bounding box center [823, 620] width 16 height 16
click at [806, 312] on input "0.32" at bounding box center [807, 313] width 57 height 22
type input "3.50"
type input "0.44"
type input "3.00"
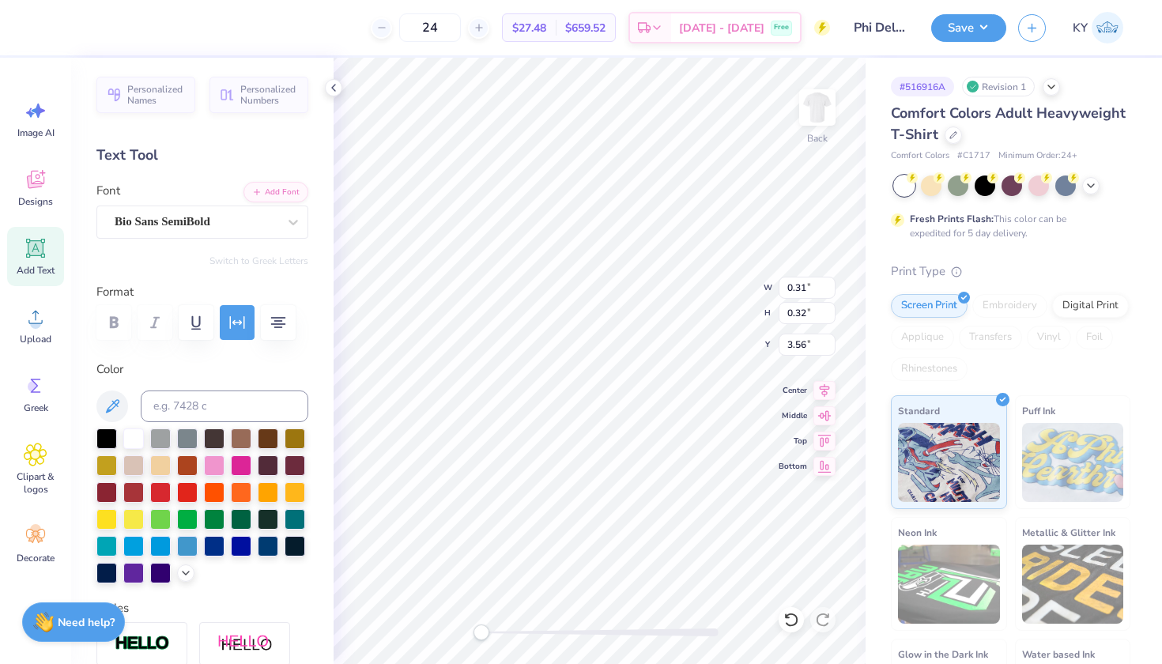
type input "0.47"
type input "0.49"
click at [705, 290] on div "Back W 0.47 0.47 " H 0.49 0.49 " Y 3.56 3.56 " Center Middle Top Bottom" at bounding box center [600, 361] width 532 height 606
click at [804, 318] on input "0.49" at bounding box center [807, 313] width 57 height 22
type input "0.5"
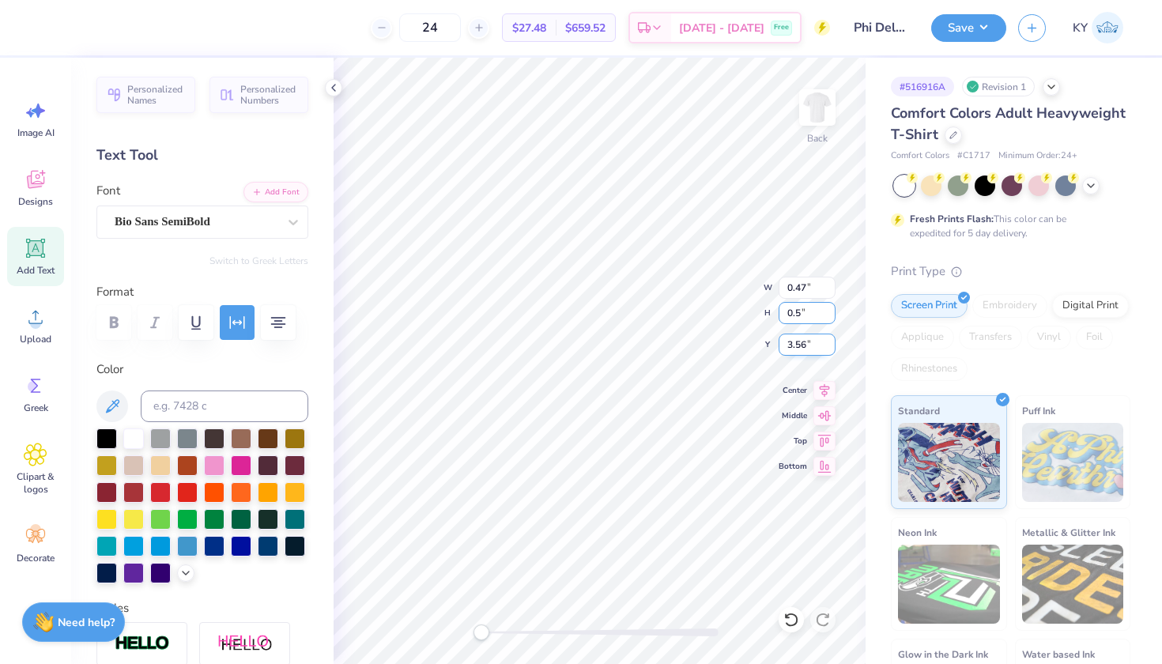
type input "0.48"
type input "0.50"
type input "3.55"
click at [806, 314] on input "0.44" at bounding box center [807, 313] width 57 height 22
type input "0.50"
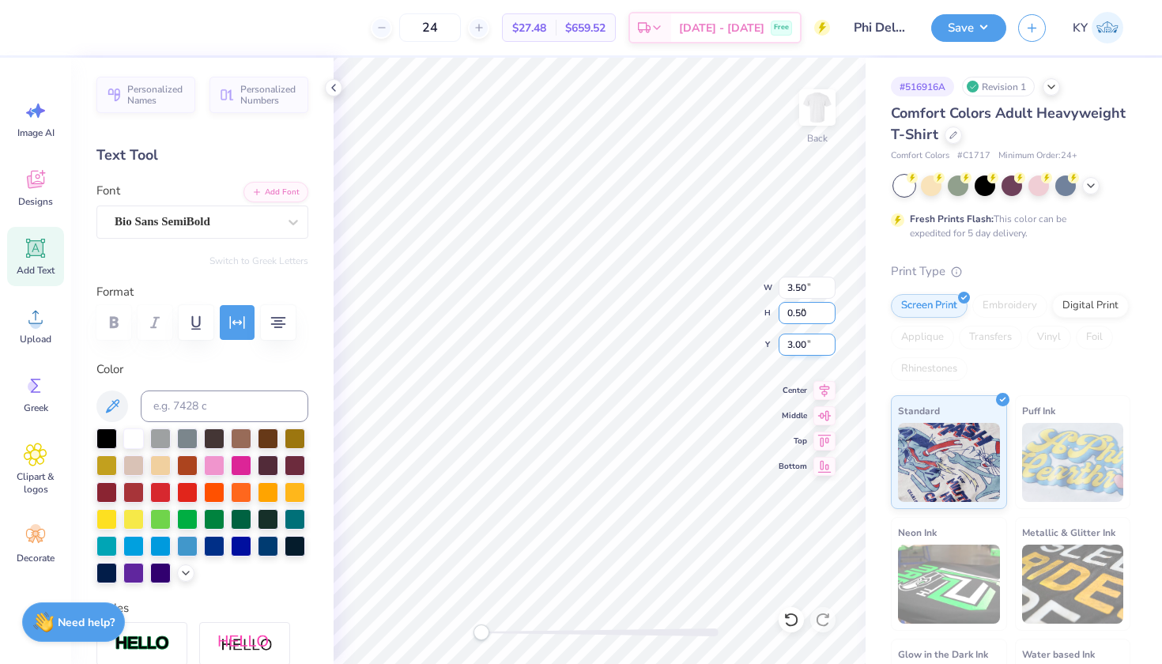
type input "3.98"
type input "2.97"
type input "0.48"
type input "0.50"
type input "3.55"
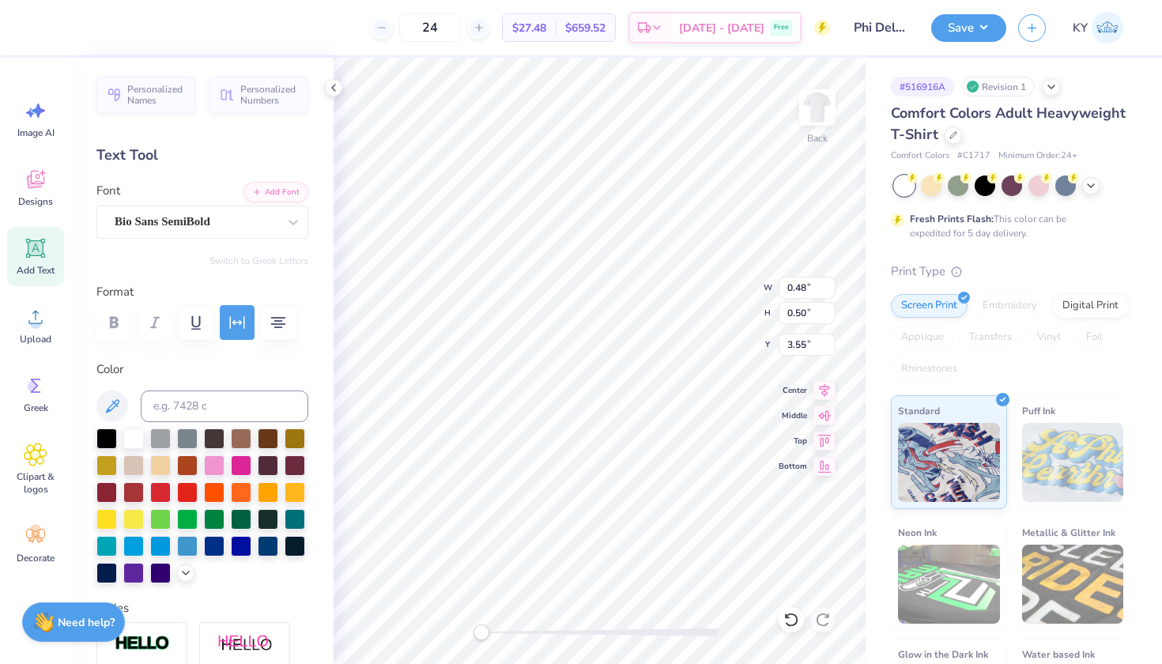
type input "3.98"
type input "2.97"
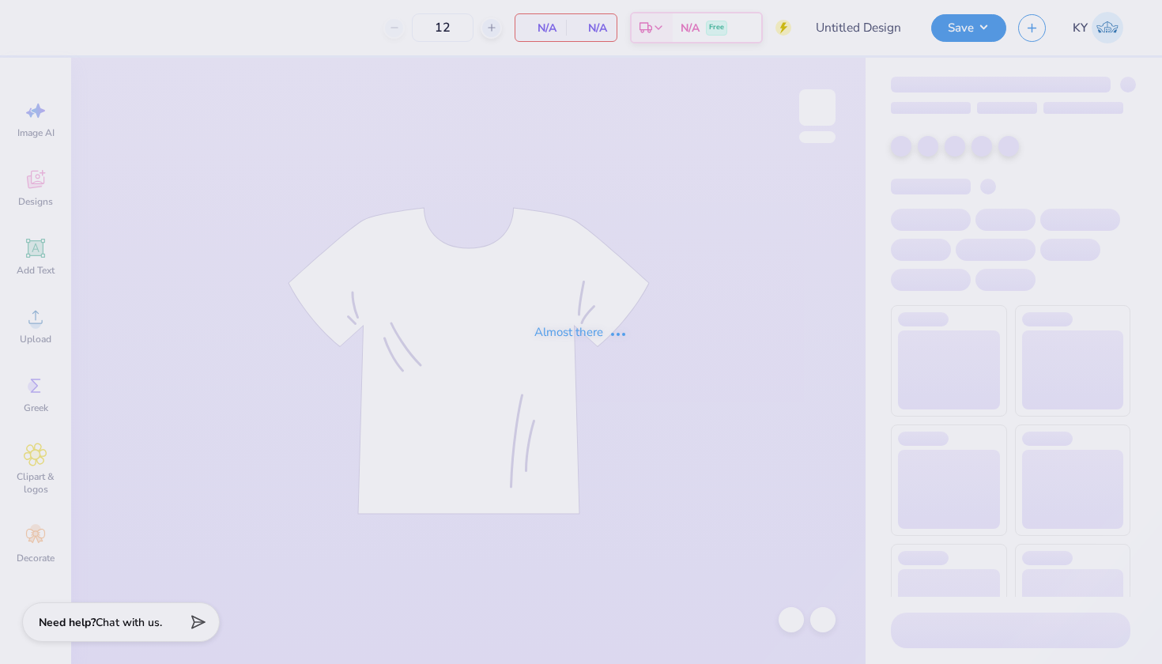
type input "Phi Delta Theta Eli Winders Fall 2025"
type input "24"
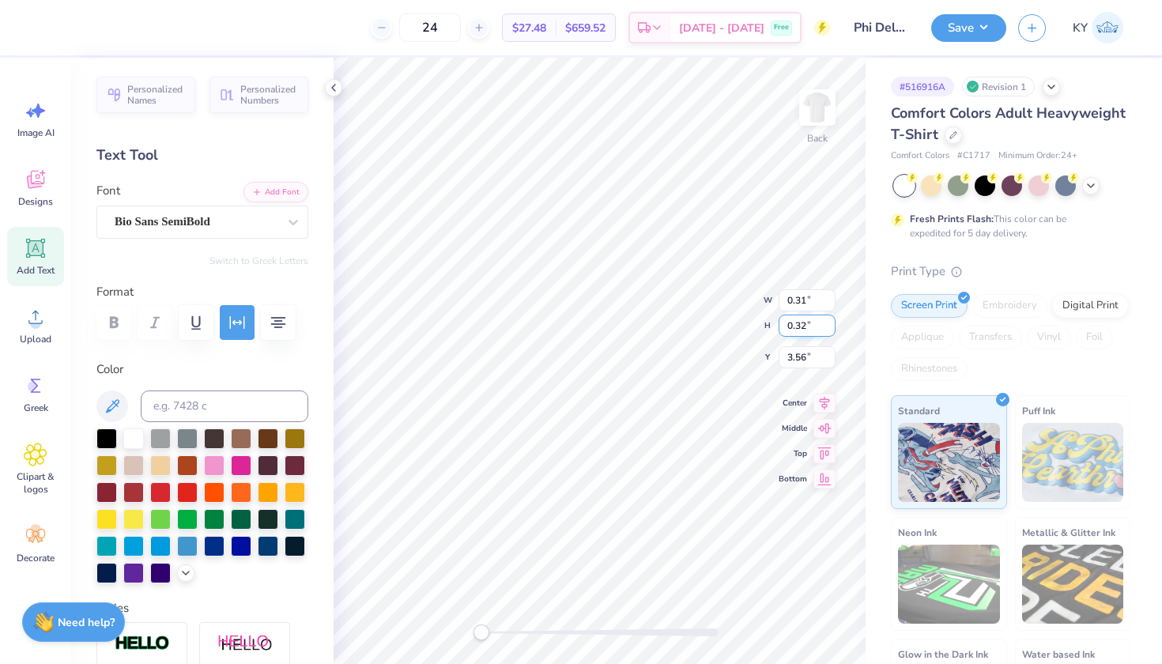
click at [808, 327] on input "0.32" at bounding box center [807, 326] width 57 height 22
type input "0.5"
type input "0.48"
type input "0.50"
type input "3.47"
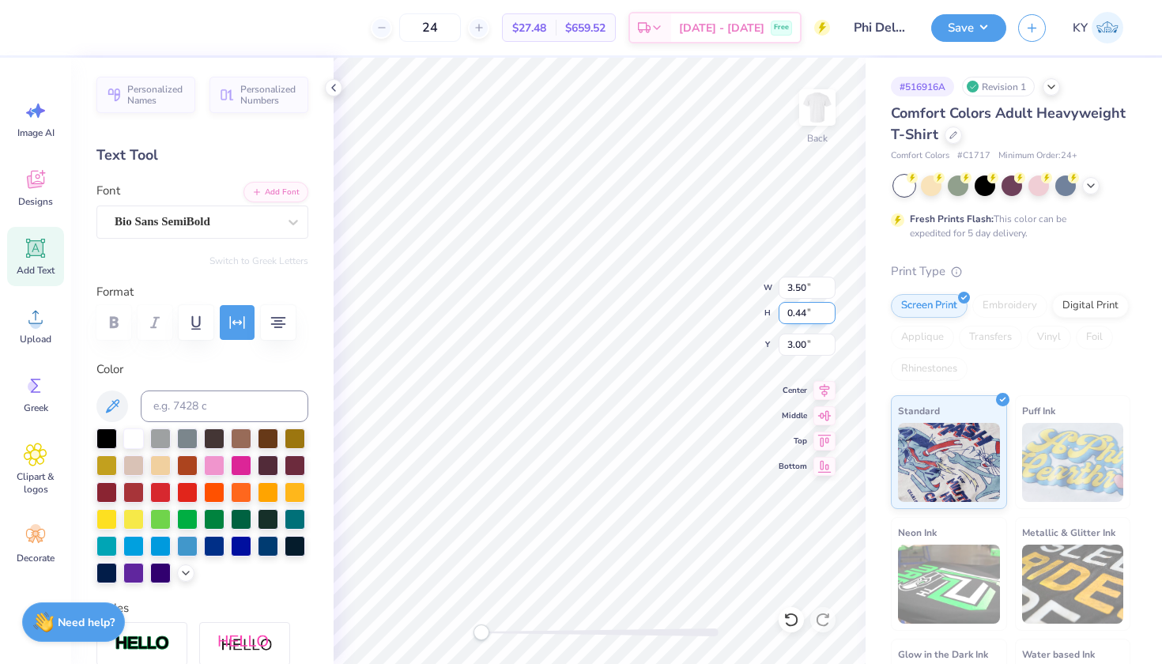
click at [808, 318] on input "0.44" at bounding box center [807, 313] width 57 height 22
type input "0.5"
type input "3.98"
type input "0.50"
type input "2.97"
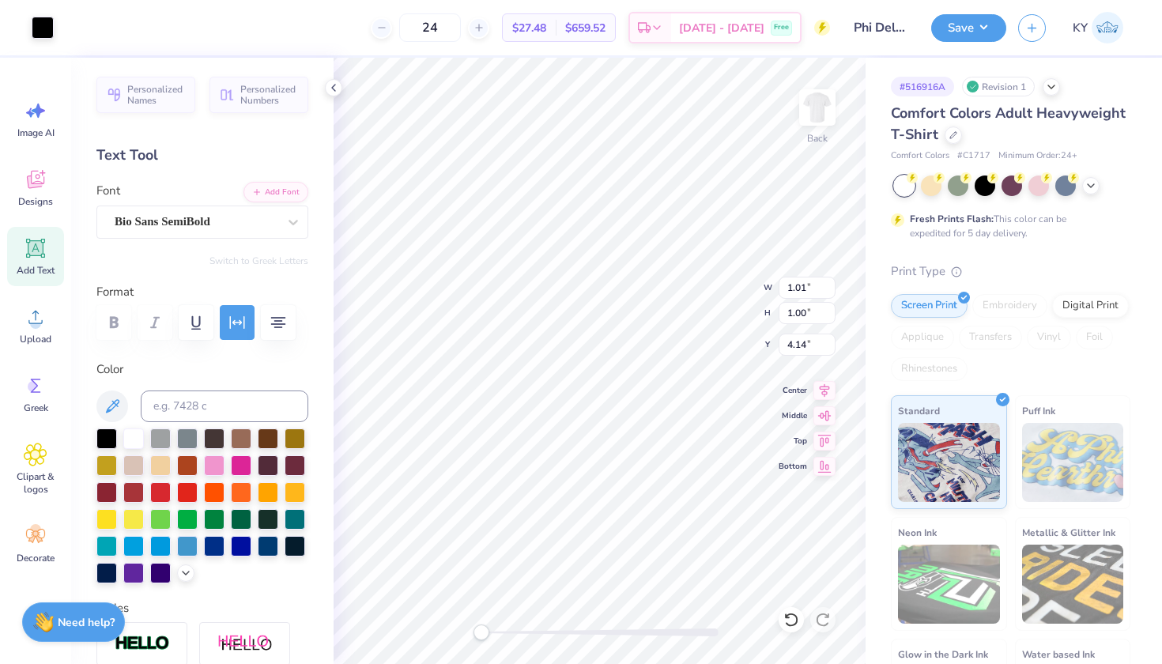
type input "0.48"
type input "0.50"
type input "3.47"
type input "3.98"
type input "2.97"
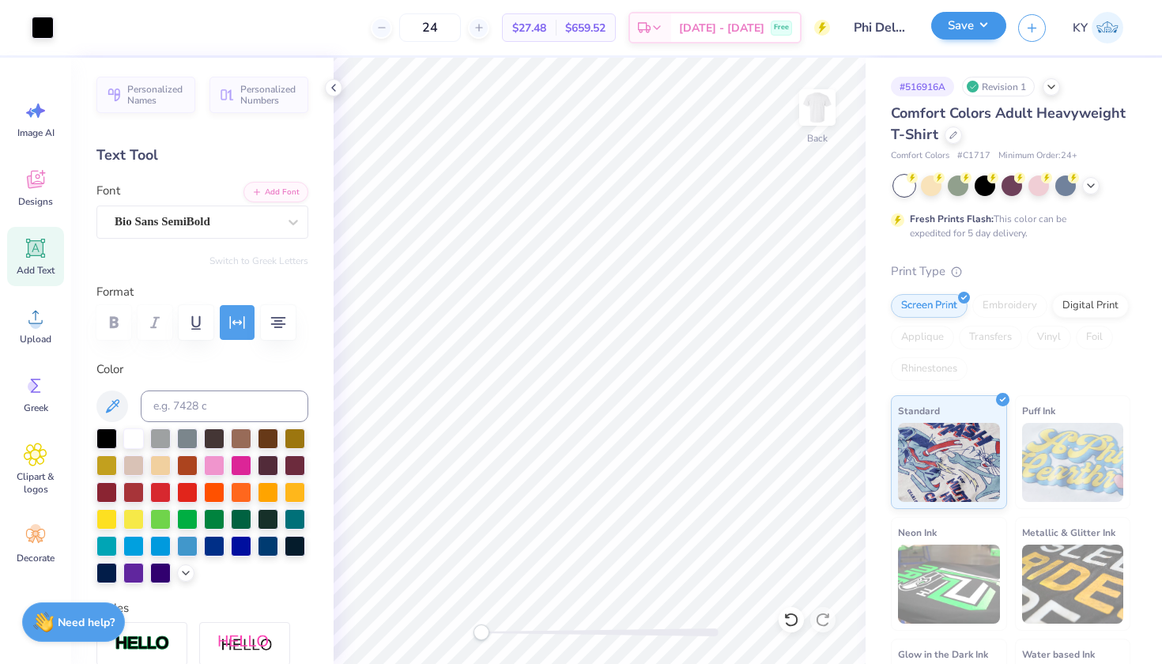
click at [989, 22] on button "Save" at bounding box center [968, 26] width 75 height 28
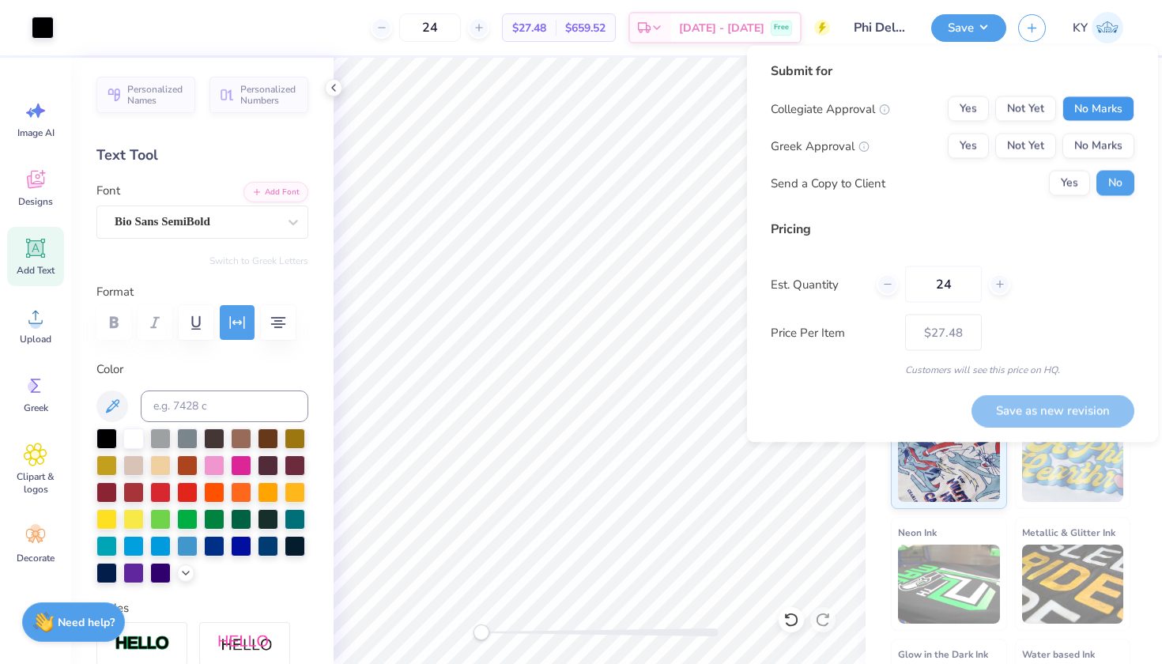
click at [1083, 111] on button "No Marks" at bounding box center [1099, 108] width 72 height 25
click at [957, 146] on button "Yes" at bounding box center [968, 146] width 41 height 25
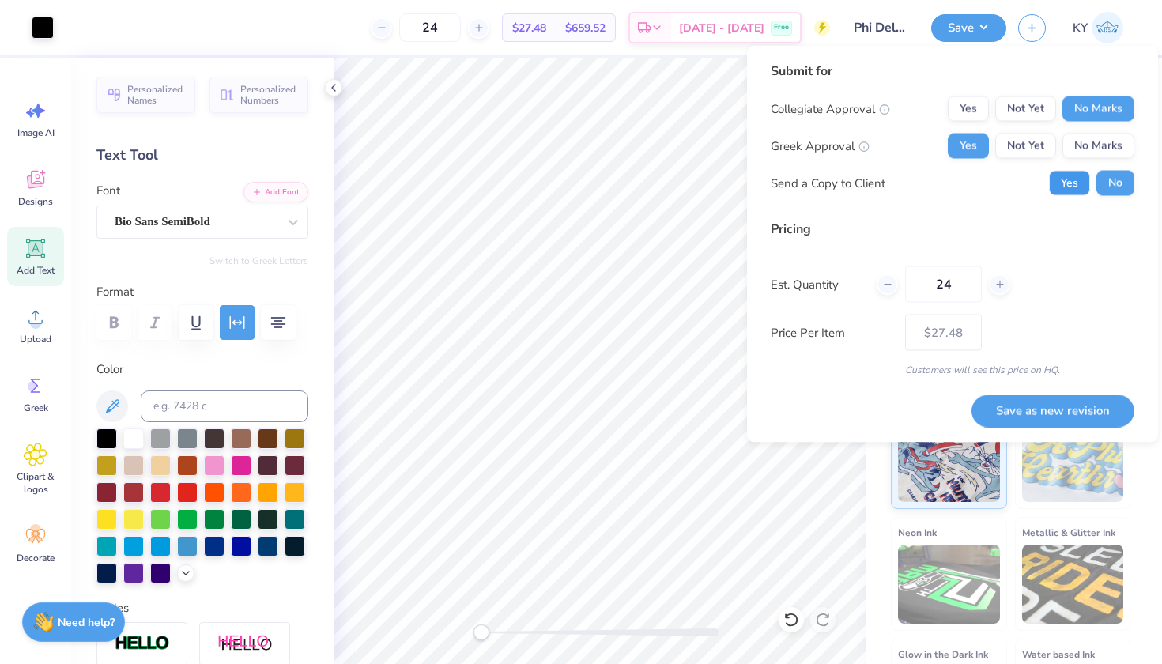
click at [1077, 181] on button "Yes" at bounding box center [1069, 183] width 41 height 25
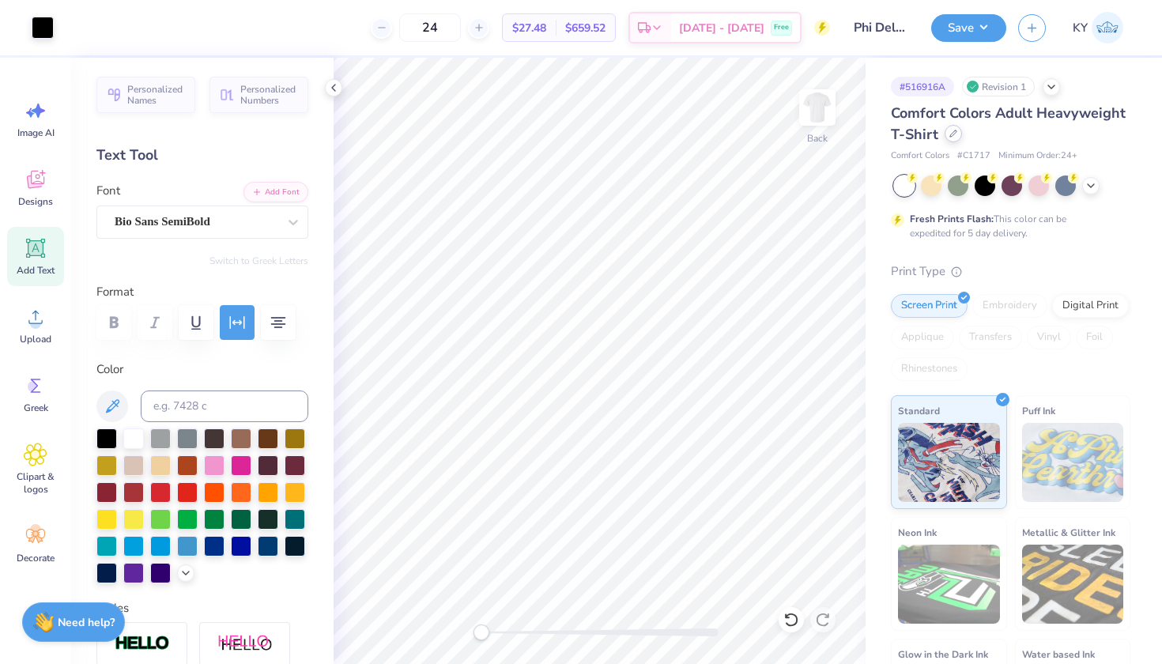
click at [962, 138] on div at bounding box center [953, 133] width 17 height 17
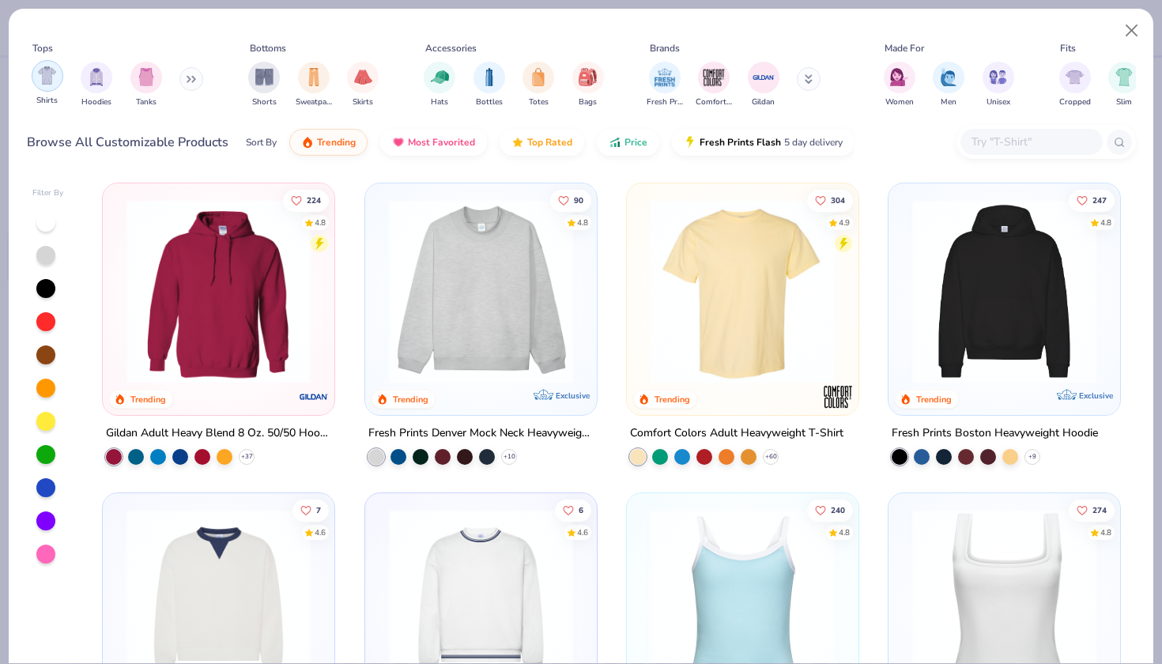
click at [43, 87] on div "filter for Shirts" at bounding box center [48, 76] width 32 height 32
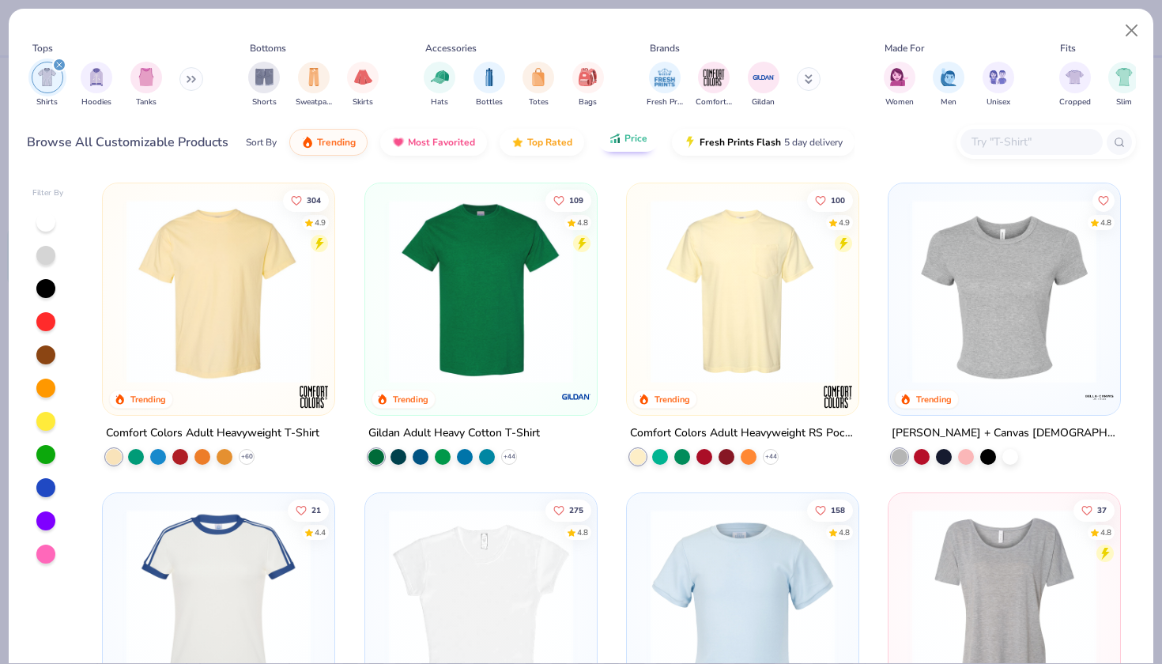
click at [633, 144] on span "Price" at bounding box center [636, 138] width 23 height 13
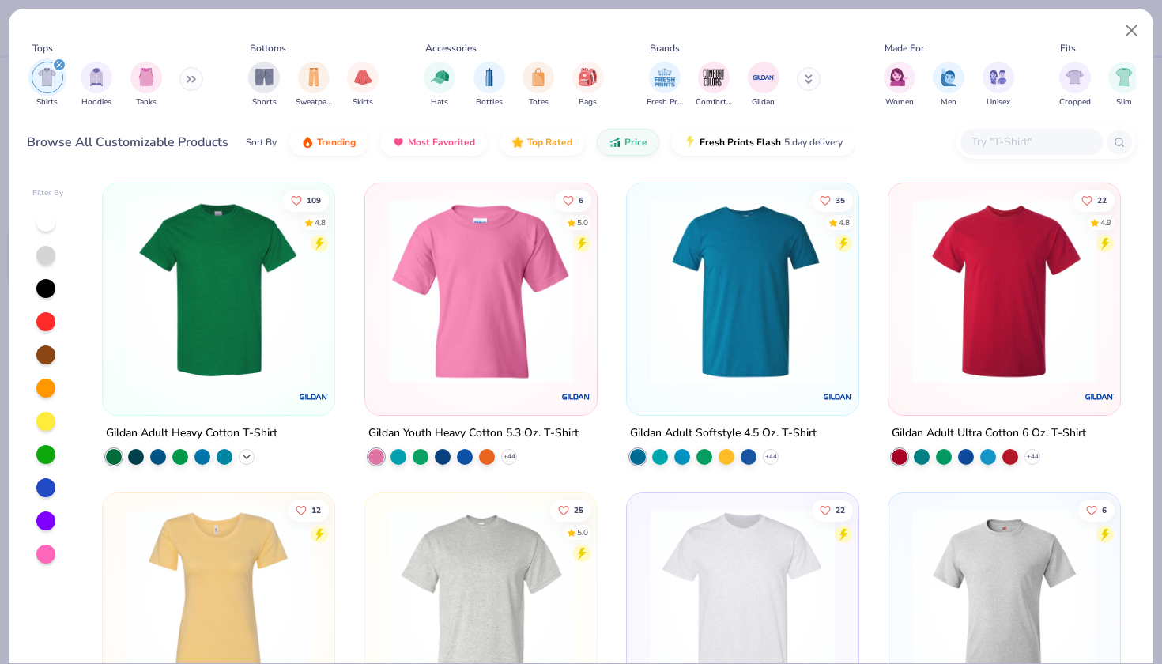
click at [244, 453] on icon at bounding box center [246, 457] width 13 height 13
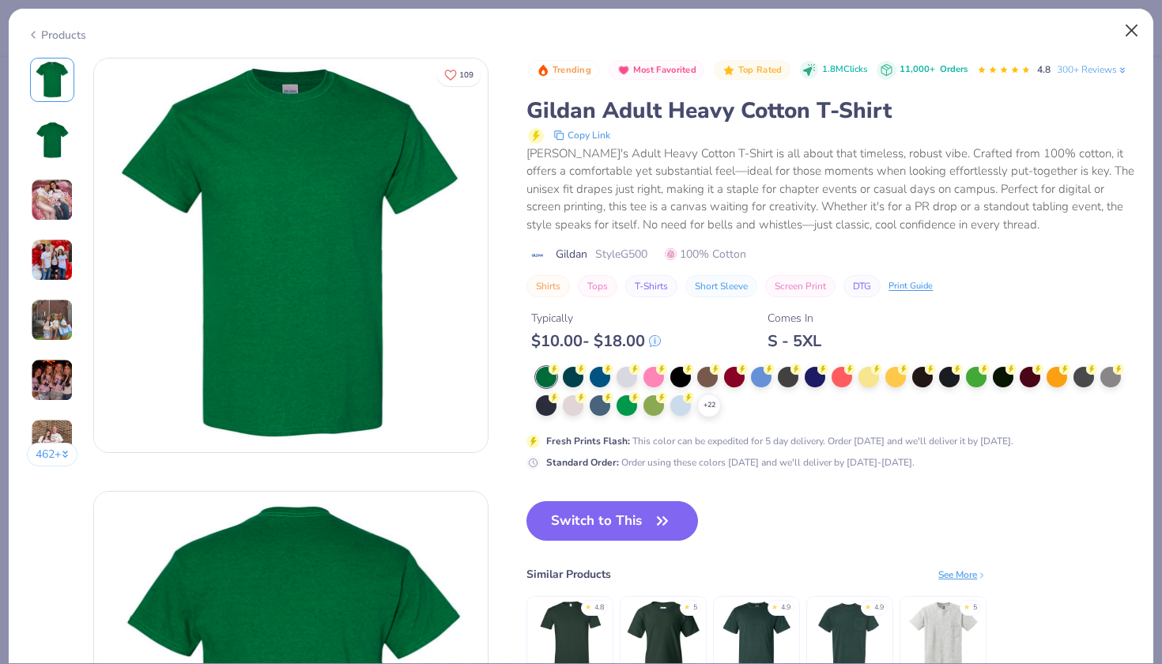
click at [1126, 37] on button "Close" at bounding box center [1132, 31] width 30 height 30
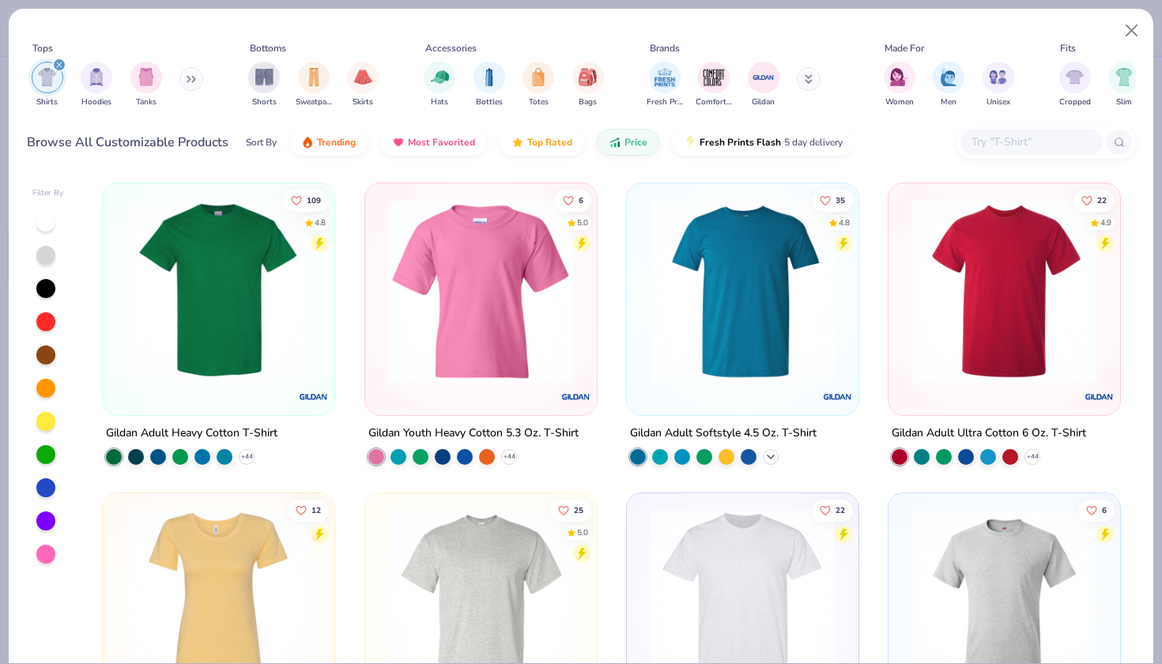
click at [765, 455] on icon at bounding box center [771, 457] width 13 height 13
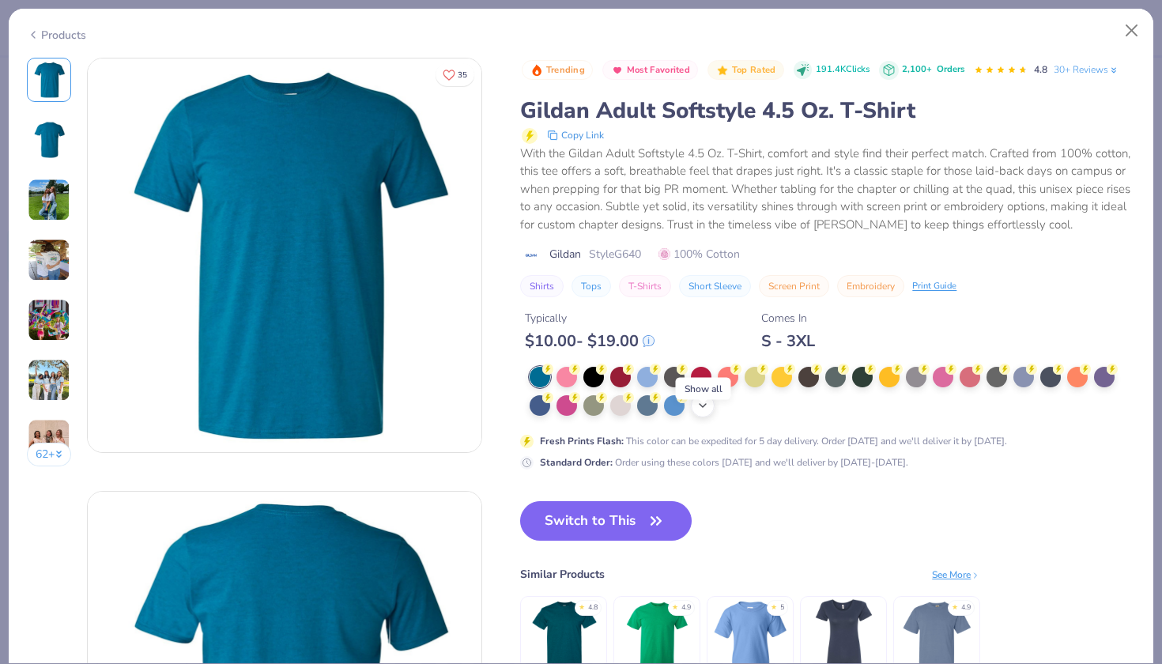
click at [697, 412] on icon at bounding box center [703, 405] width 13 height 13
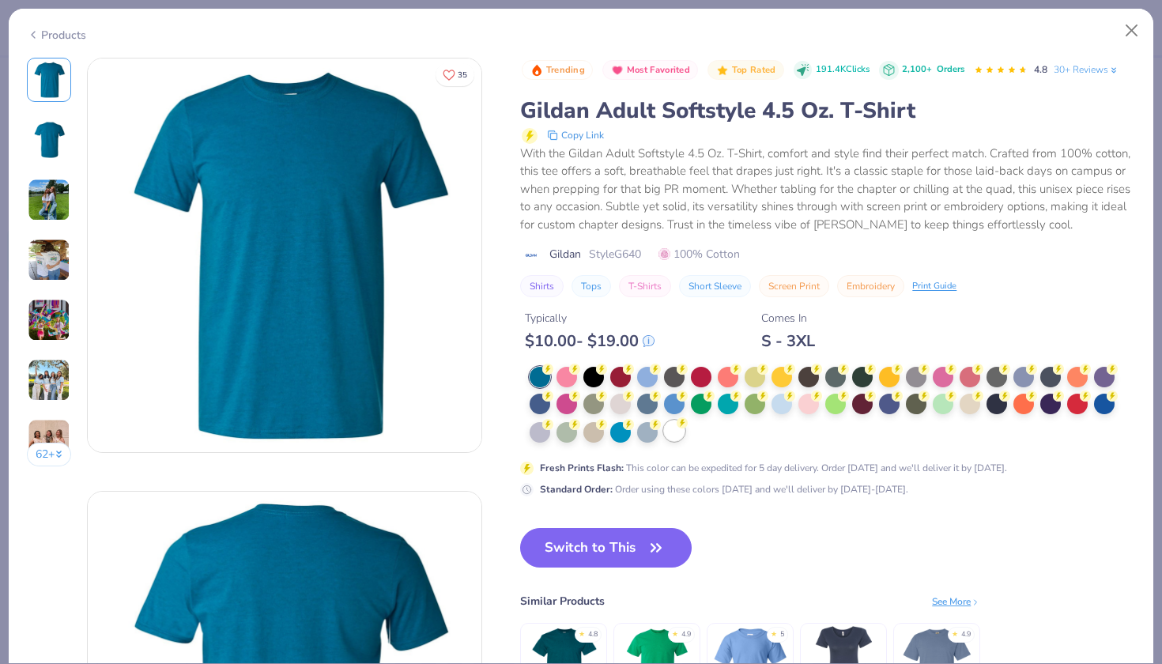
click at [670, 441] on div at bounding box center [674, 431] width 21 height 21
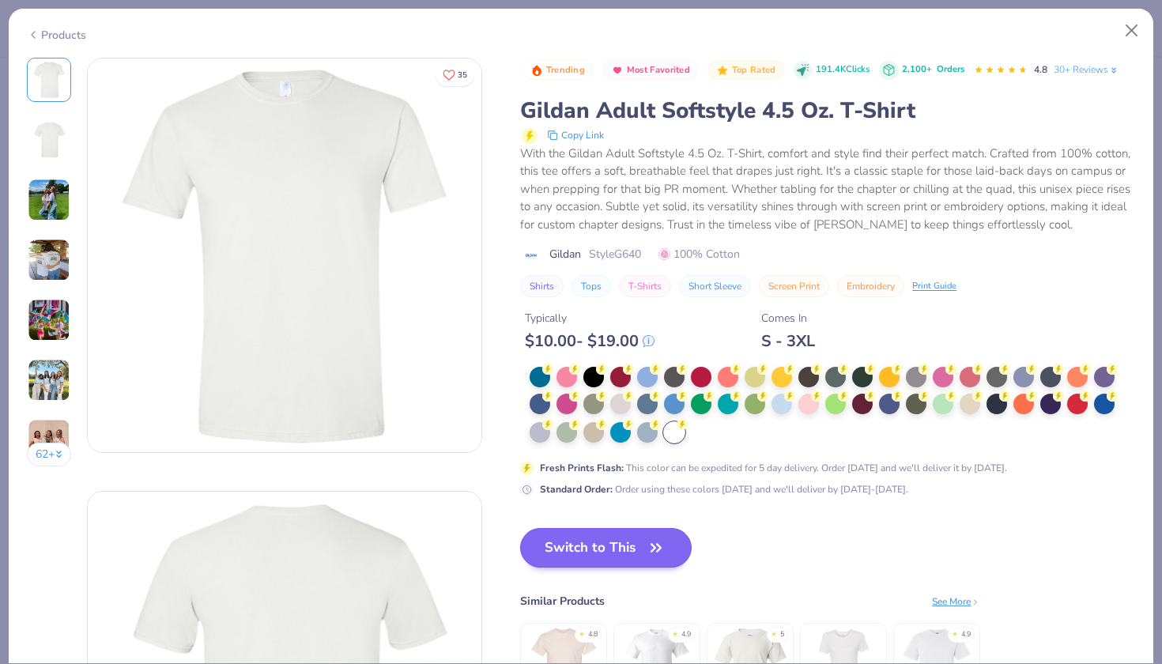
click at [625, 565] on button "Switch to This" at bounding box center [606, 548] width 172 height 40
click at [648, 558] on icon "button" at bounding box center [656, 548] width 22 height 22
click at [599, 561] on button "Switch to This" at bounding box center [606, 548] width 172 height 40
click at [621, 568] on button "Switch to This" at bounding box center [606, 548] width 172 height 40
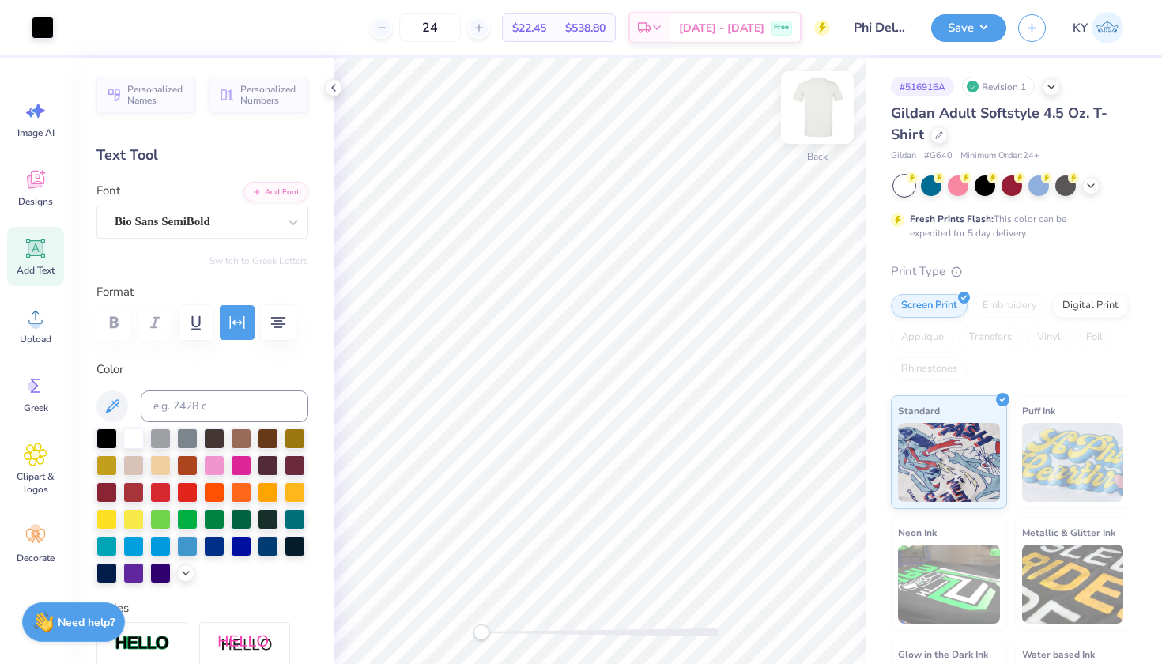
click at [832, 125] on img at bounding box center [817, 107] width 63 height 63
click at [336, 90] on icon at bounding box center [333, 87] width 13 height 13
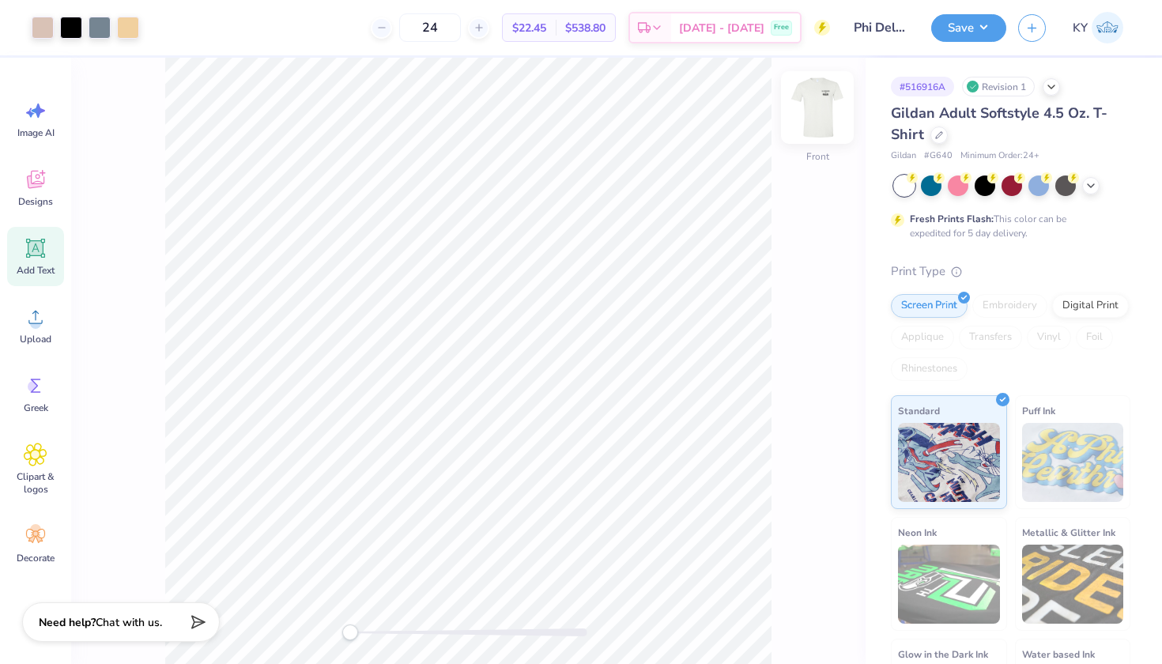
click at [824, 104] on img at bounding box center [817, 107] width 63 height 63
click at [965, 38] on button "Save" at bounding box center [968, 26] width 75 height 28
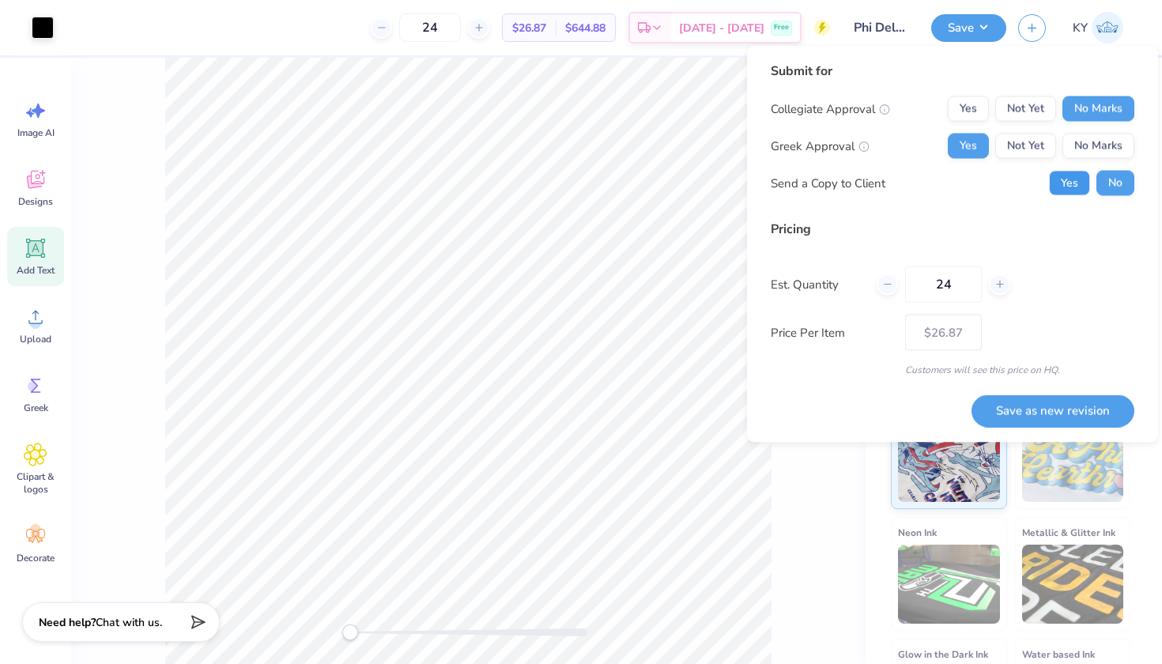
click at [1063, 179] on button "Yes" at bounding box center [1069, 183] width 41 height 25
click at [774, 545] on div "Back" at bounding box center [468, 361] width 795 height 606
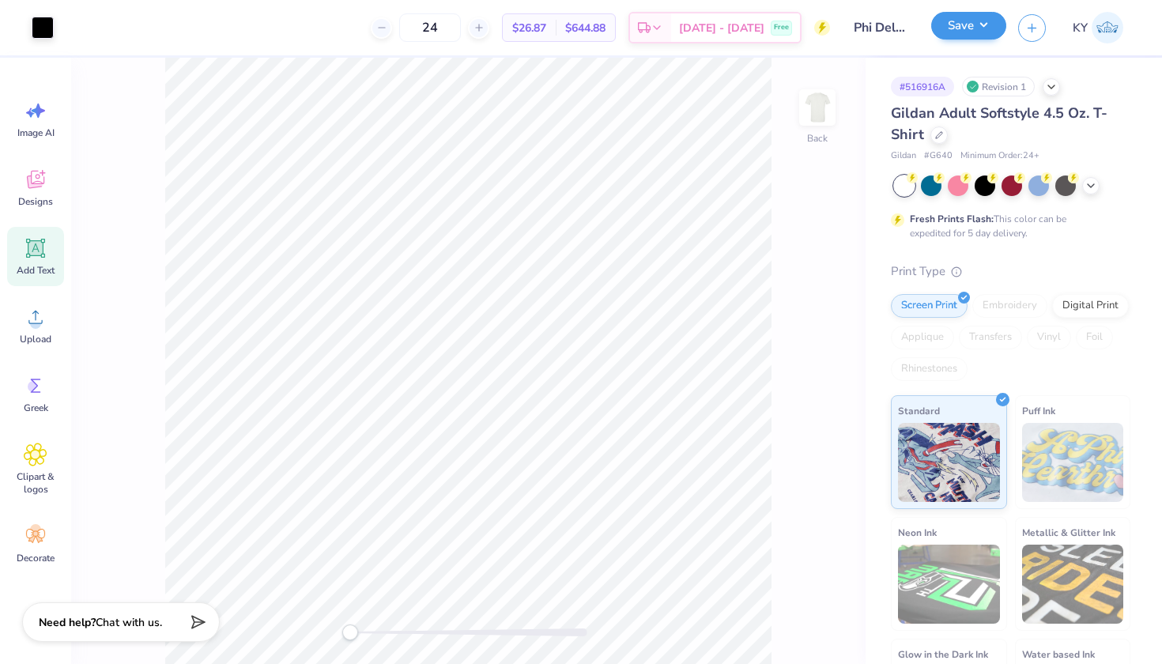
click at [976, 27] on button "Save" at bounding box center [968, 26] width 75 height 28
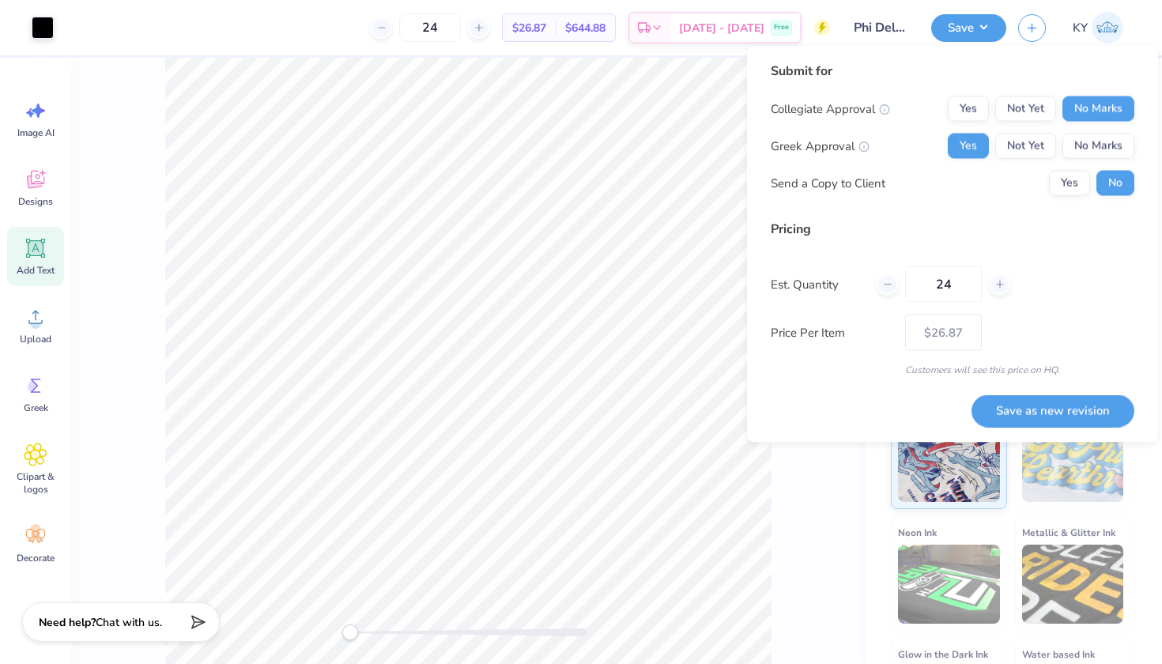
click at [777, 476] on div "Back" at bounding box center [468, 361] width 795 height 606
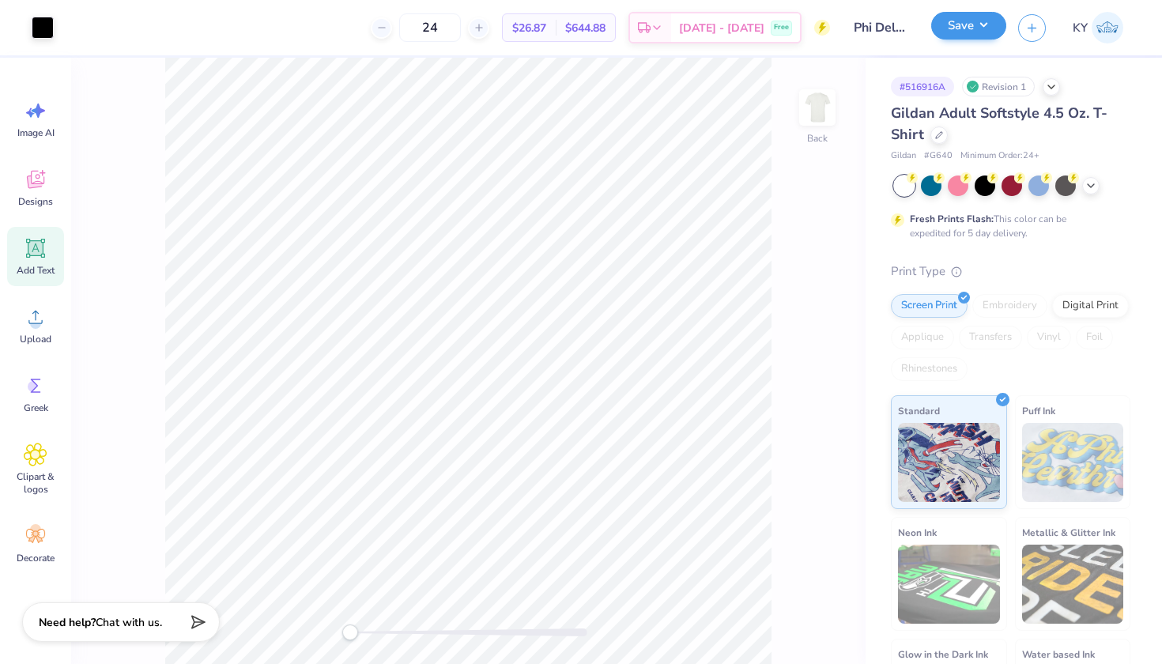
click at [969, 22] on button "Save" at bounding box center [968, 26] width 75 height 28
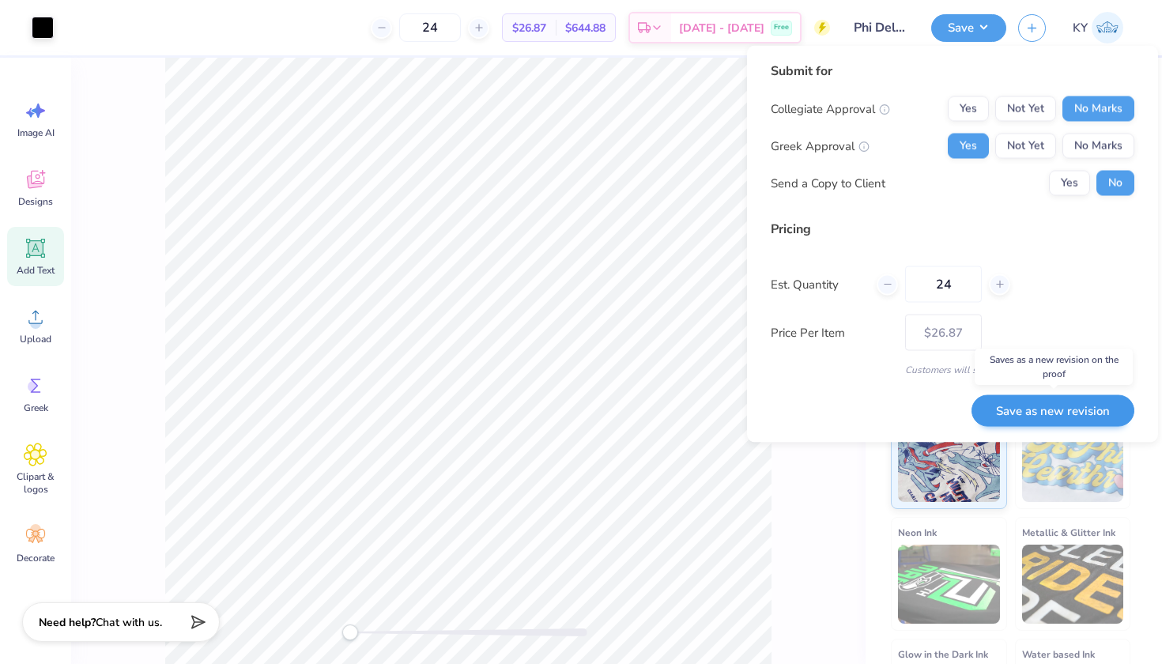
click at [1025, 414] on button "Save as new revision" at bounding box center [1053, 411] width 163 height 32
type input "$26.87"
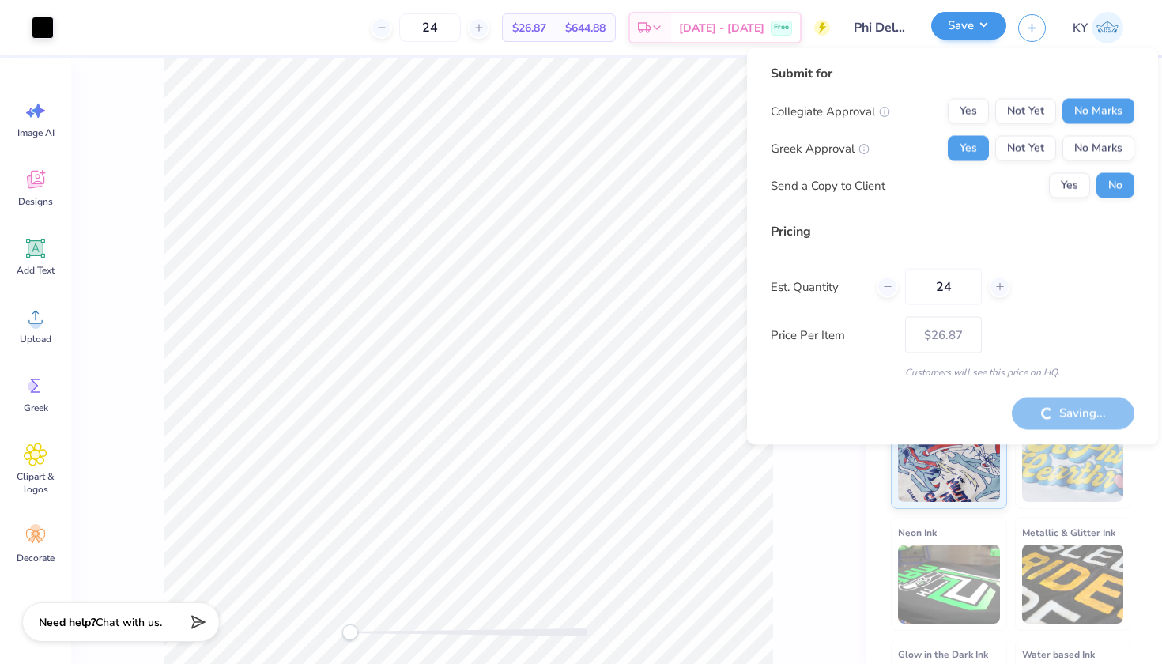
drag, startPoint x: 949, startPoint y: 32, endPoint x: 959, endPoint y: 29, distance: 10.5
click at [950, 32] on button "Save" at bounding box center [968, 26] width 75 height 28
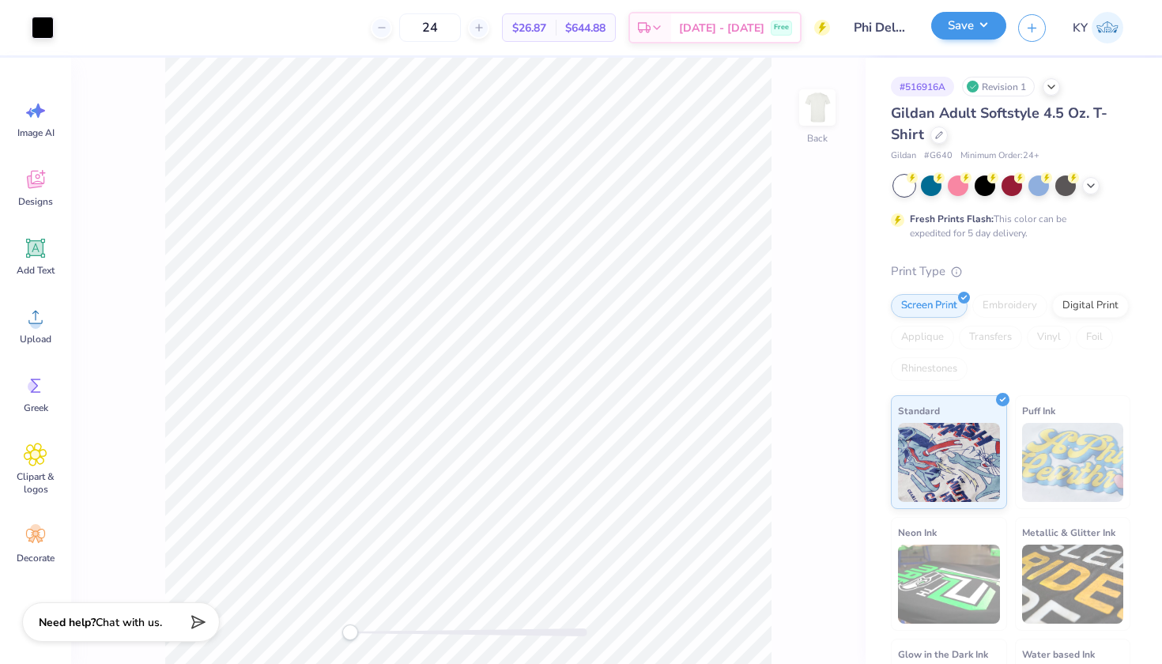
click at [959, 29] on button "Save" at bounding box center [968, 26] width 75 height 28
drag, startPoint x: 971, startPoint y: 18, endPoint x: 975, endPoint y: 27, distance: 9.6
click at [971, 18] on button "Save" at bounding box center [968, 26] width 75 height 28
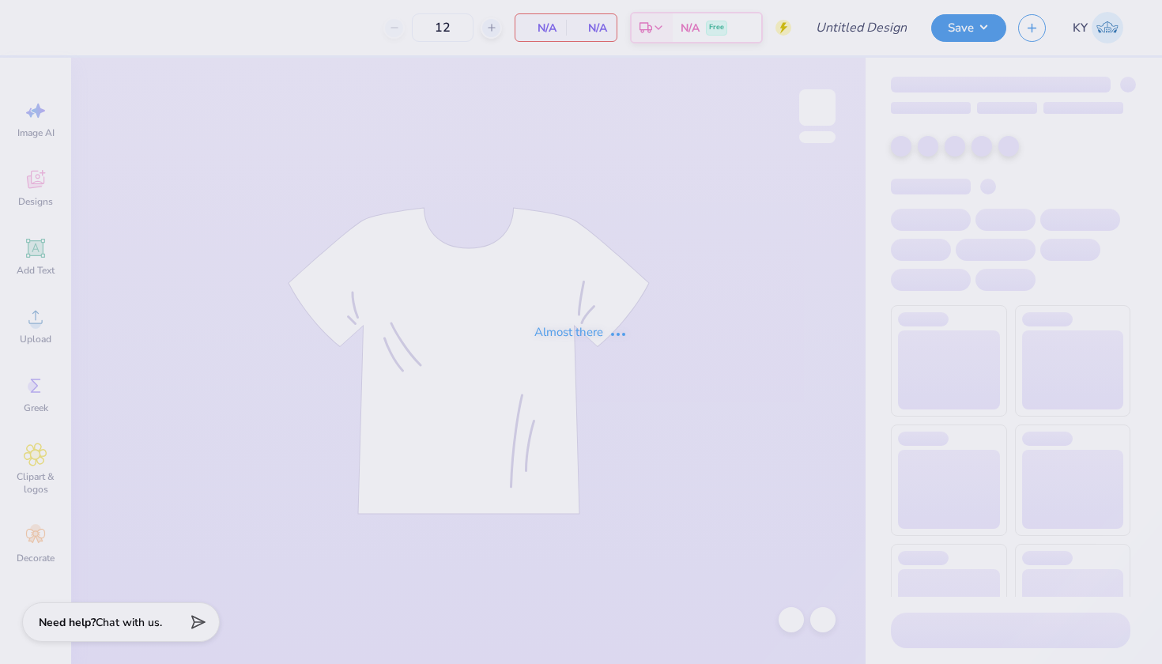
type input "Letters of Love Fall 2025 Sweatshirts"
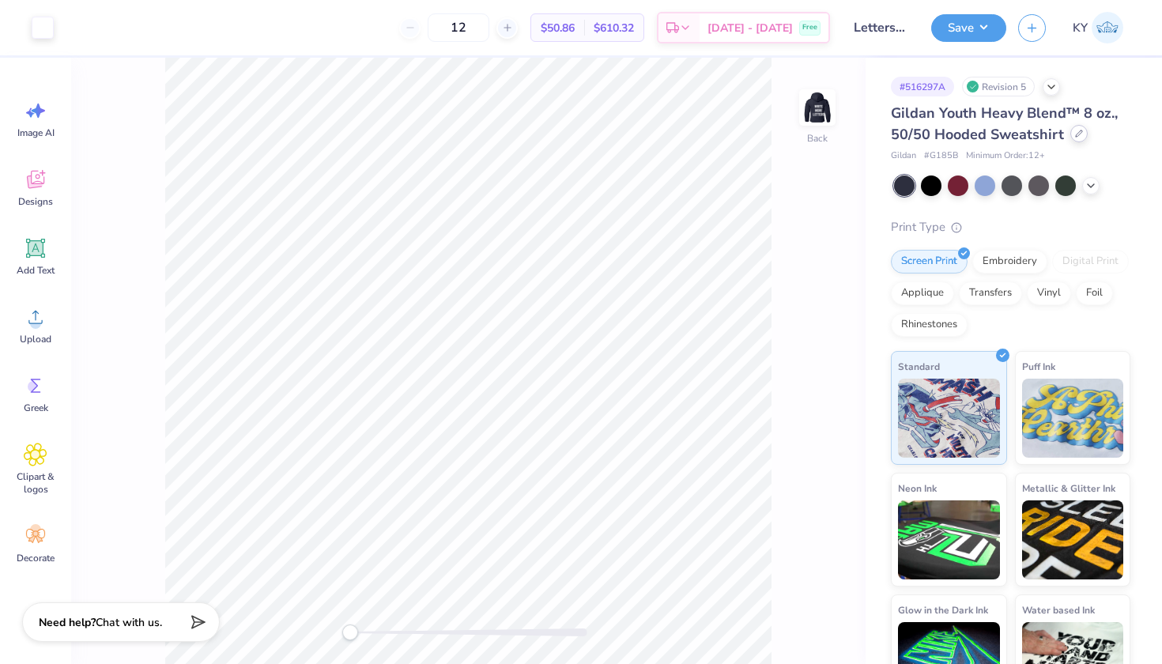
click at [1082, 136] on div at bounding box center [1079, 133] width 17 height 17
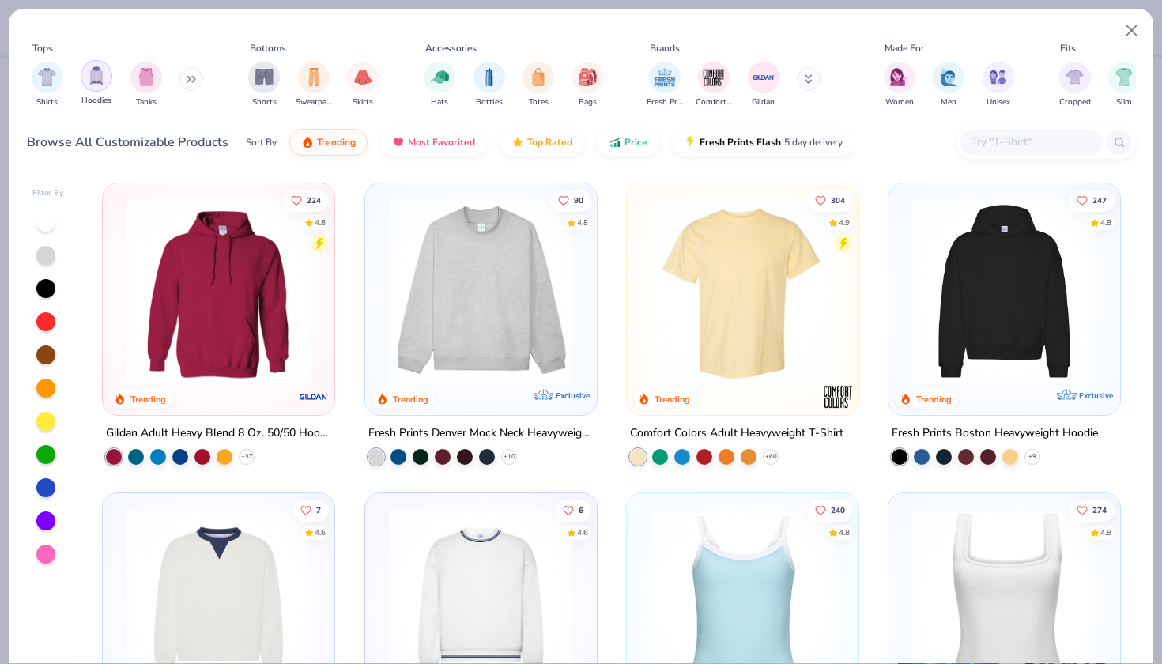
click at [98, 81] on img "filter for Hoodies" at bounding box center [96, 75] width 17 height 18
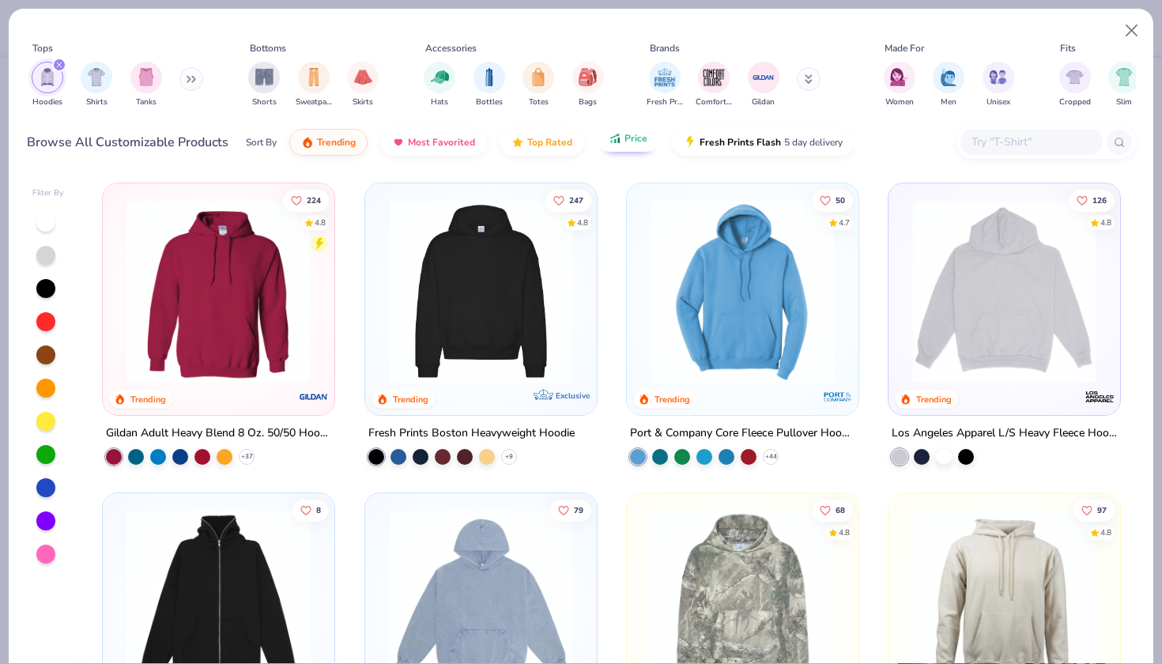
click at [623, 136] on button "Price" at bounding box center [628, 138] width 62 height 27
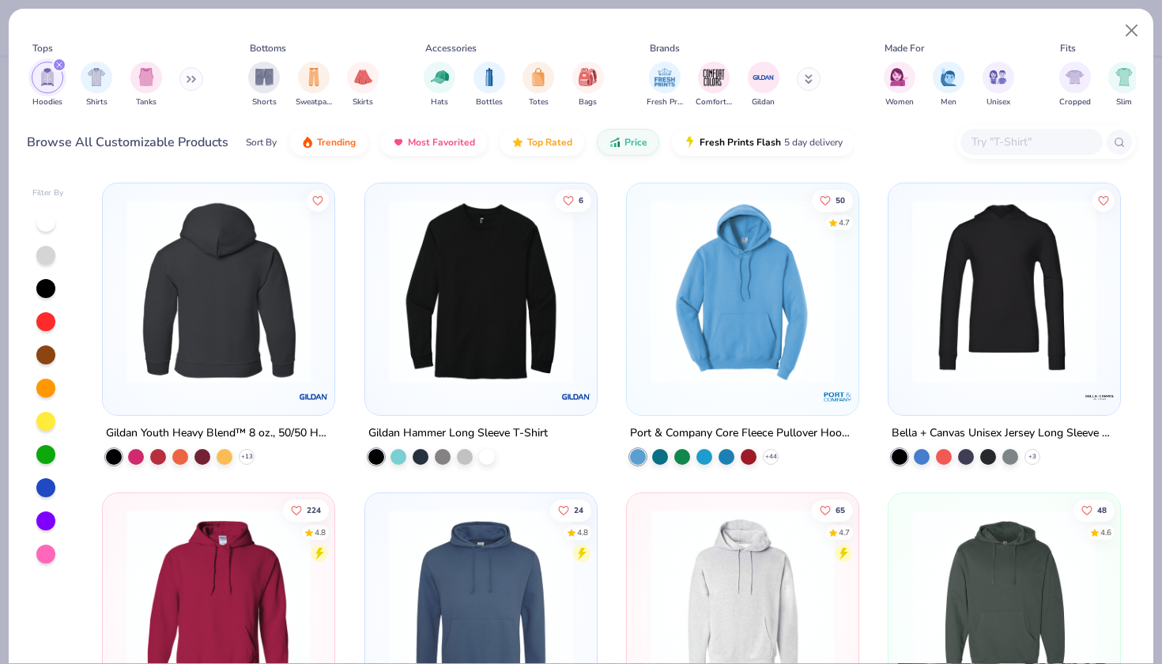
click at [269, 313] on img at bounding box center [219, 291] width 200 height 184
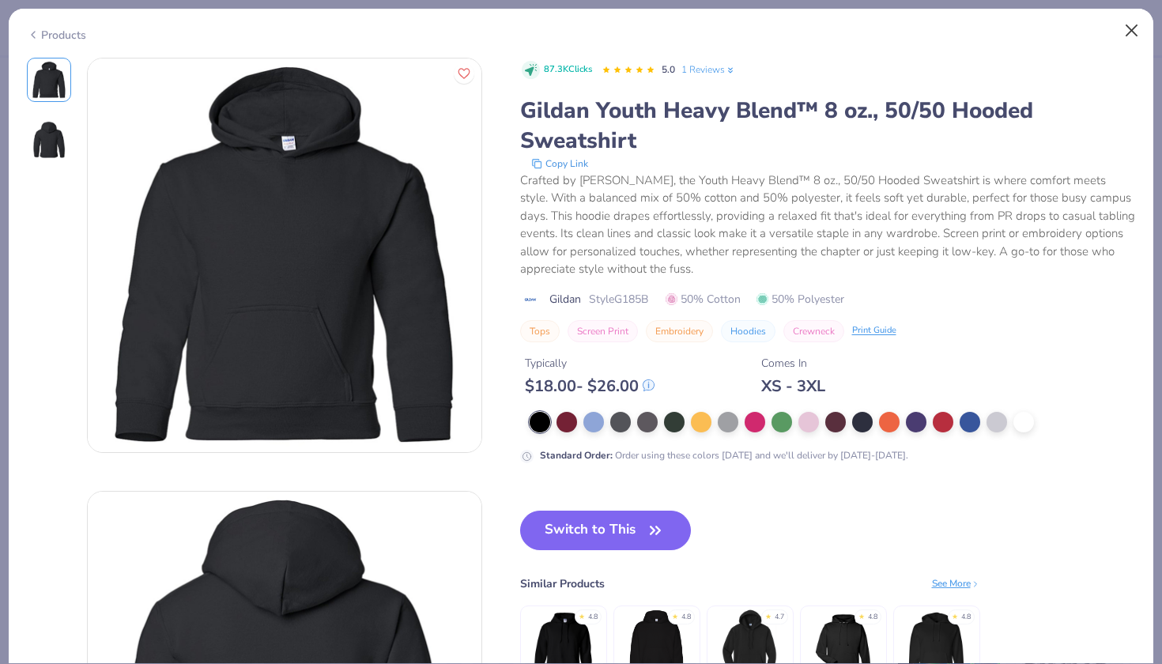
click at [1126, 30] on button "Close" at bounding box center [1132, 31] width 30 height 30
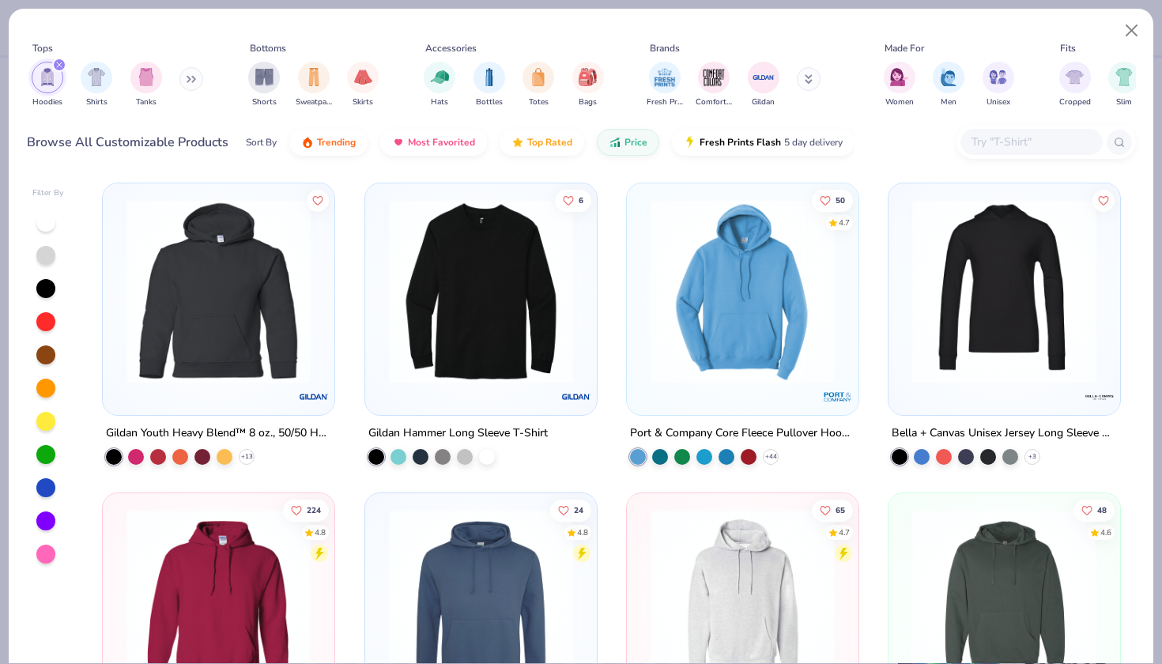
click at [248, 358] on img at bounding box center [219, 291] width 200 height 184
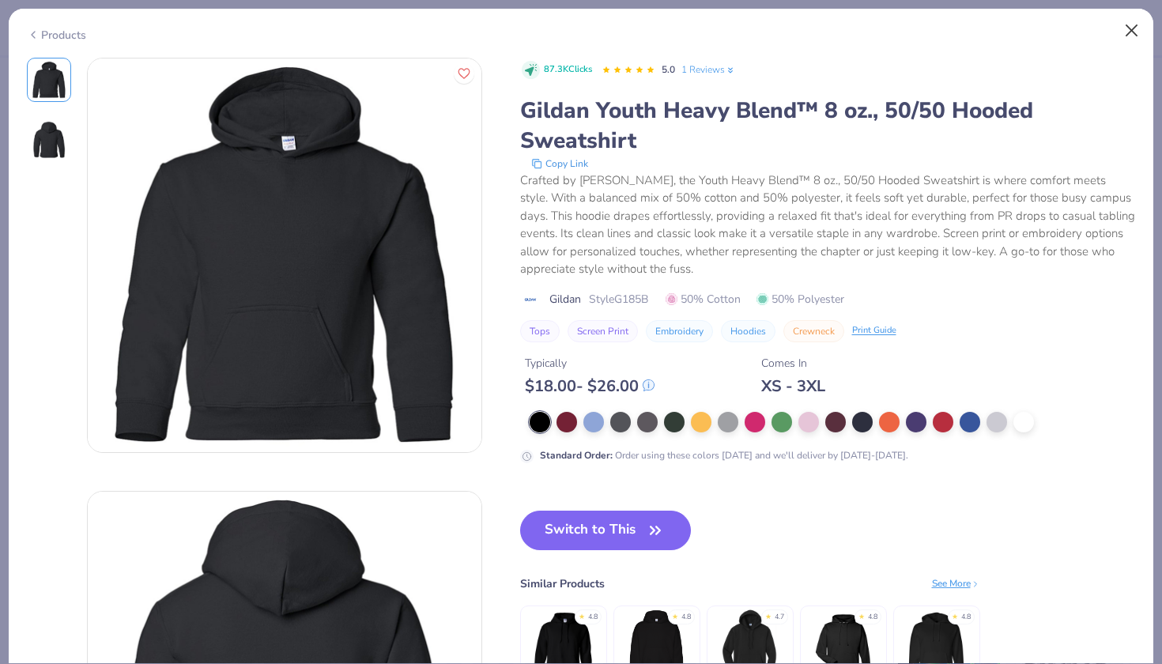
click at [1127, 38] on button "Close" at bounding box center [1132, 31] width 30 height 30
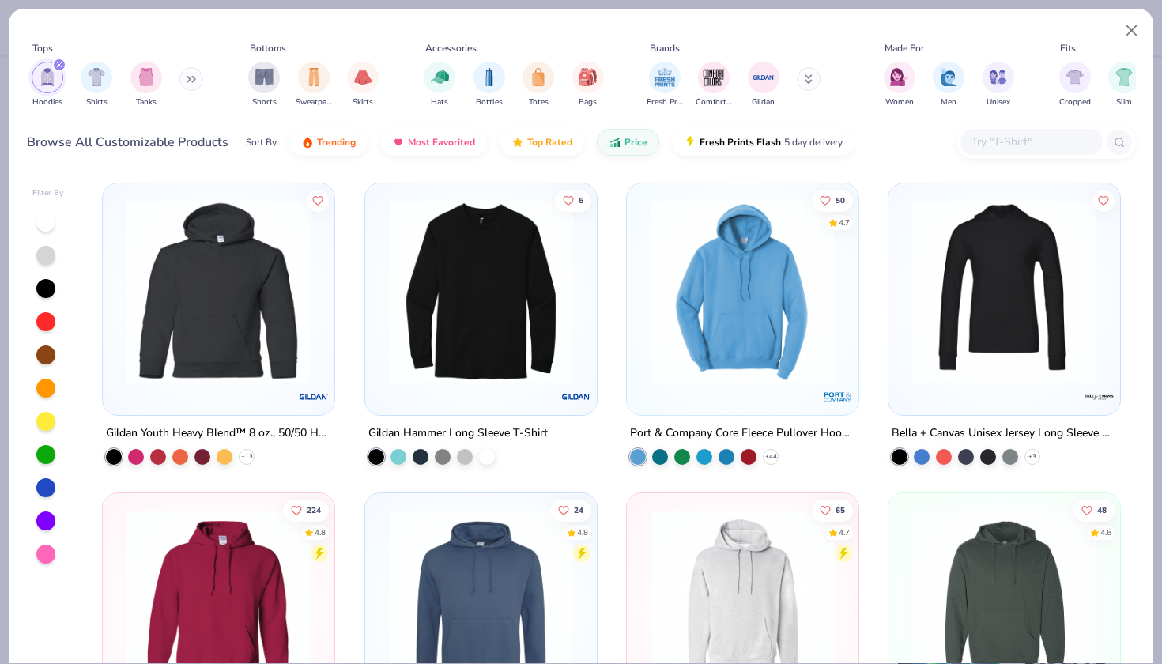
click at [1127, 38] on button "Close" at bounding box center [1132, 31] width 30 height 30
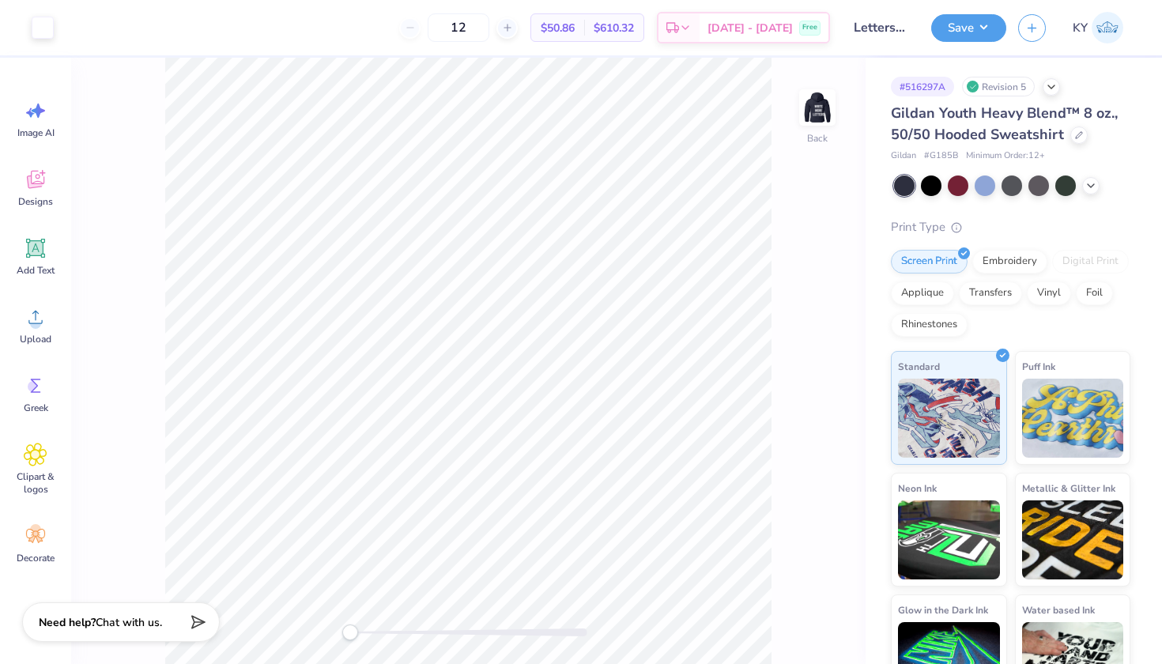
click at [933, 132] on span "Gildan Youth Heavy Blend™ 8 oz., 50/50 Hooded Sweatshirt" at bounding box center [1004, 124] width 227 height 40
